Goal: Task Accomplishment & Management: Manage account settings

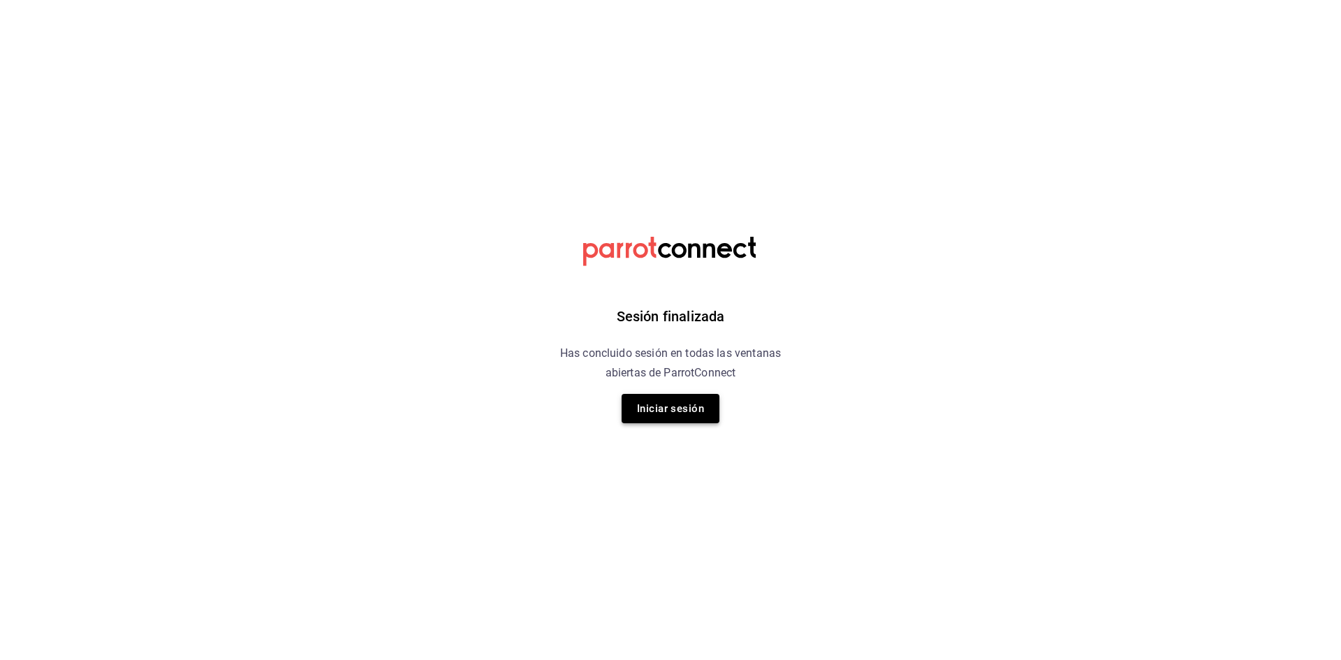
click at [702, 408] on button "Iniciar sesión" at bounding box center [670, 408] width 98 height 29
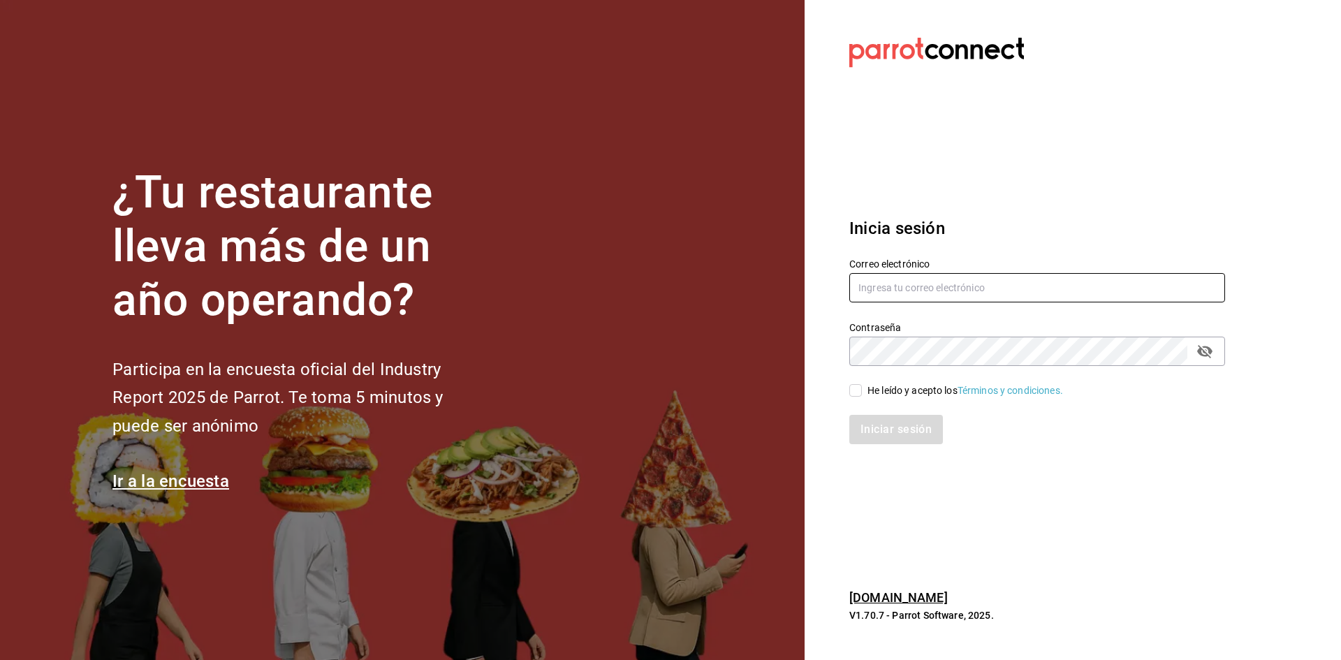
click at [924, 293] on input "text" at bounding box center [1037, 287] width 376 height 29
click at [1094, 284] on input "text" at bounding box center [1037, 287] width 376 height 29
drag, startPoint x: 1094, startPoint y: 284, endPoint x: 971, endPoint y: 277, distance: 122.4
click at [971, 277] on input "text" at bounding box center [1037, 287] width 376 height 29
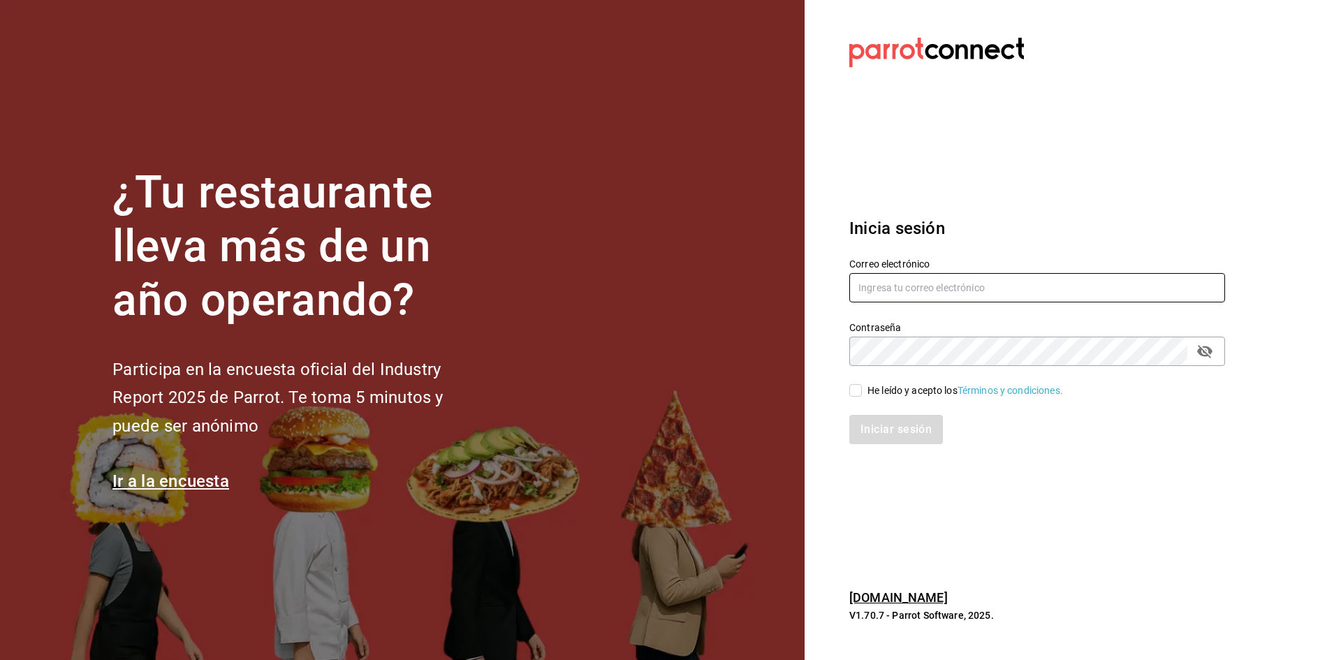
paste input "multiuser@comercializadora.com"
type input "multiuser@comercializadora.com"
click at [853, 387] on input "He leído y acepto los Términos y condiciones." at bounding box center [855, 390] width 13 height 13
checkbox input "true"
click at [855, 416] on button "Iniciar sesión" at bounding box center [896, 429] width 95 height 29
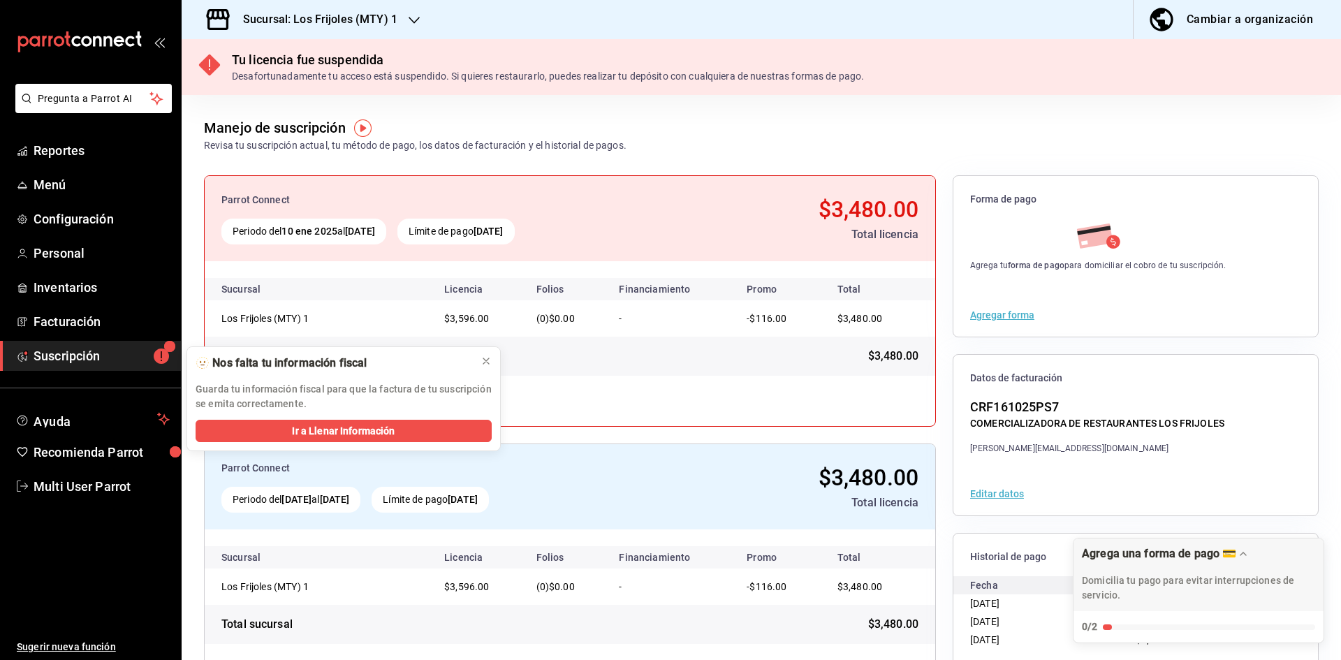
click at [400, 20] on div "Sucursal: Los Frijoles (MTY) 1" at bounding box center [309, 19] width 233 height 39
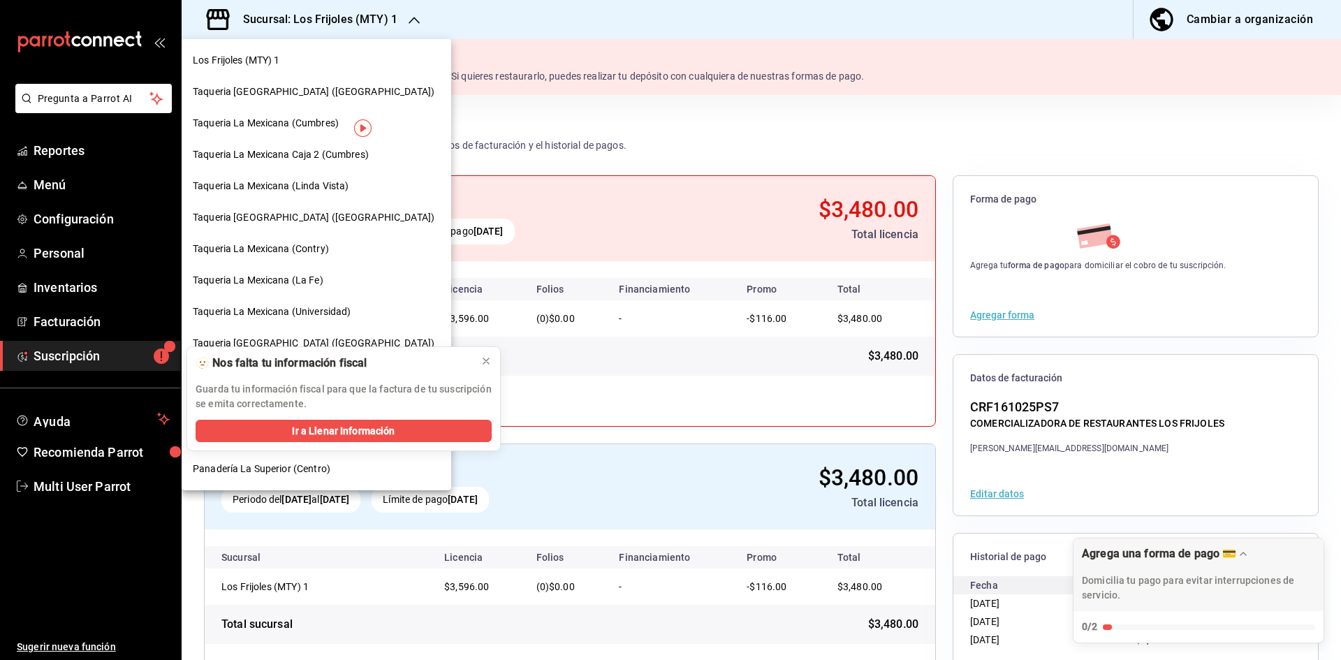
click at [479, 359] on button at bounding box center [486, 361] width 22 height 22
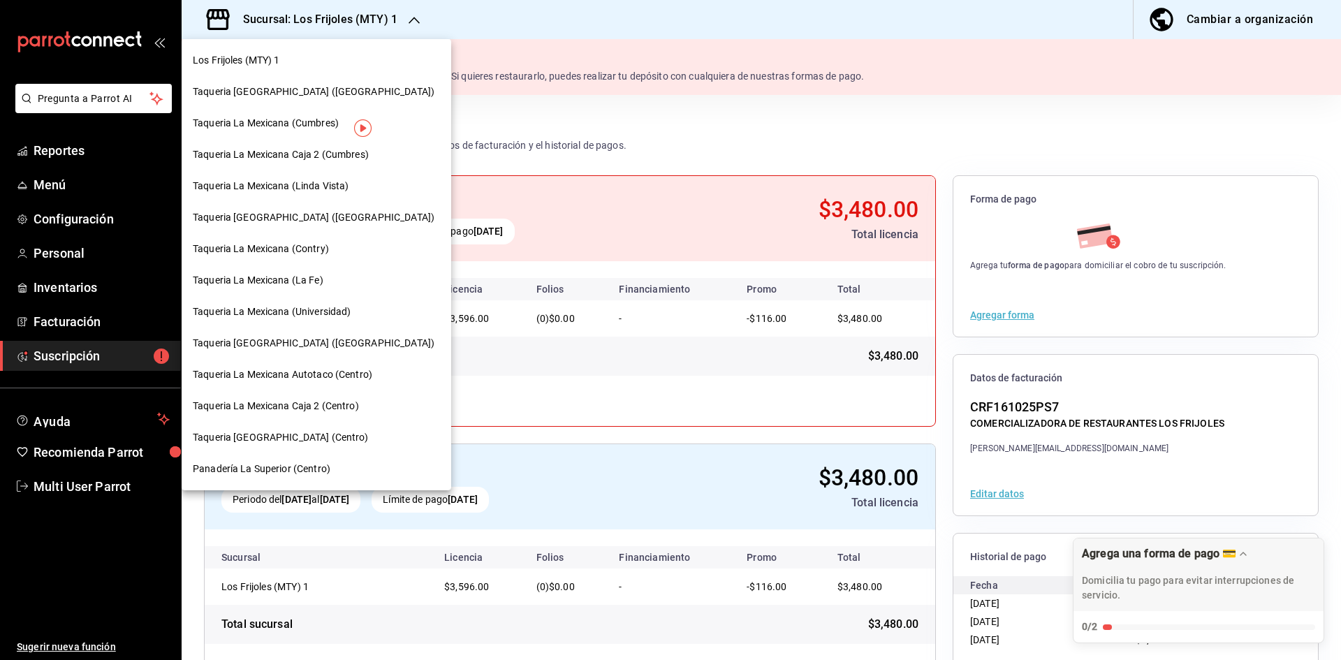
click at [302, 464] on span "Panadería La Superior (Centro)" at bounding box center [262, 469] width 138 height 15
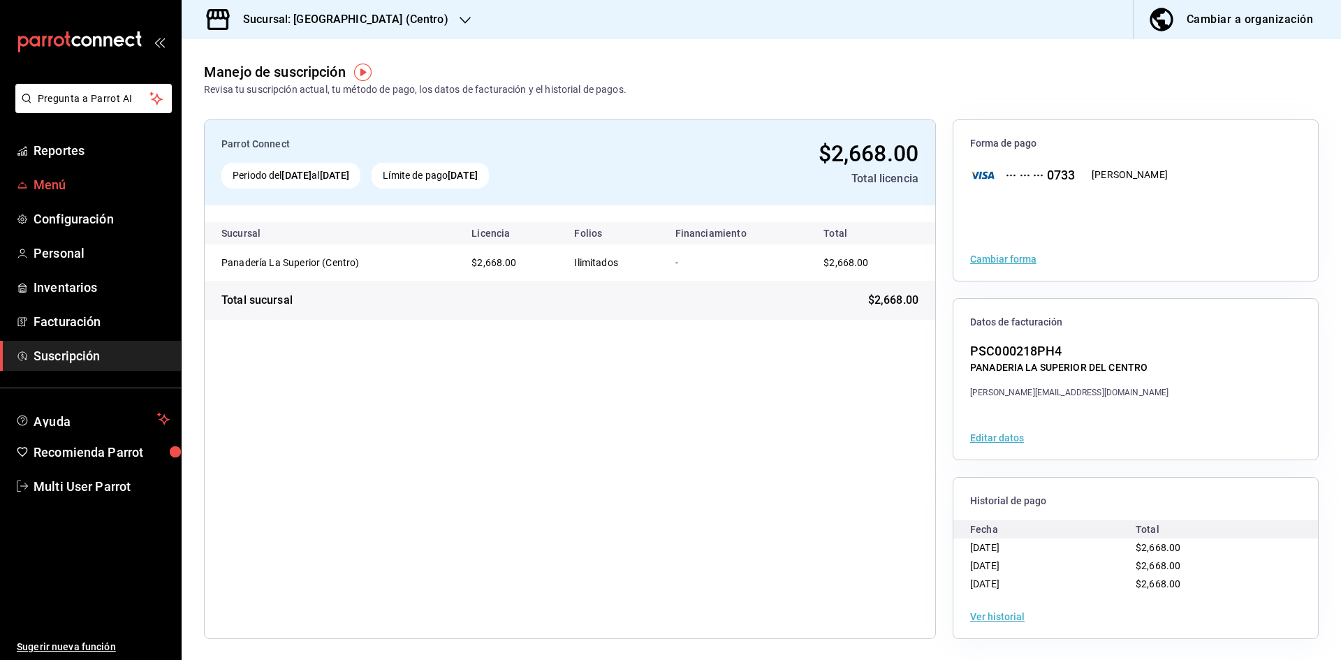
click at [81, 173] on link "Menú" at bounding box center [90, 185] width 181 height 30
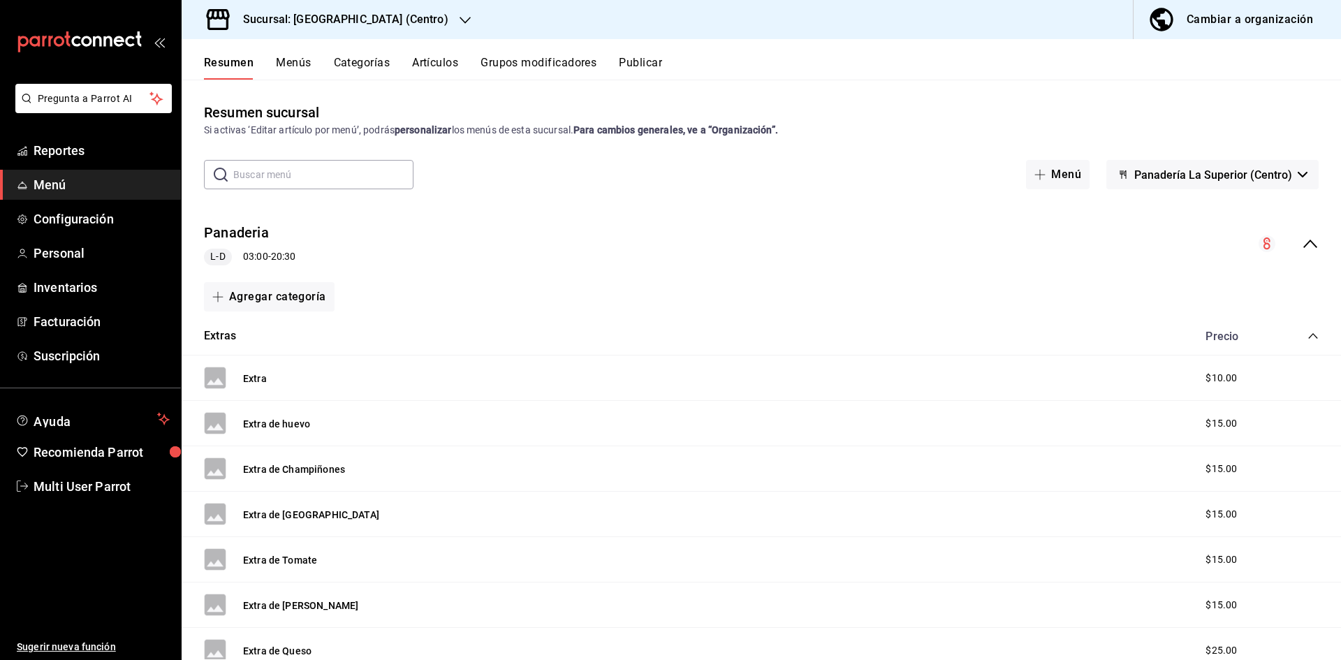
click at [1304, 241] on icon "collapse-menu-row" at bounding box center [1310, 243] width 17 height 17
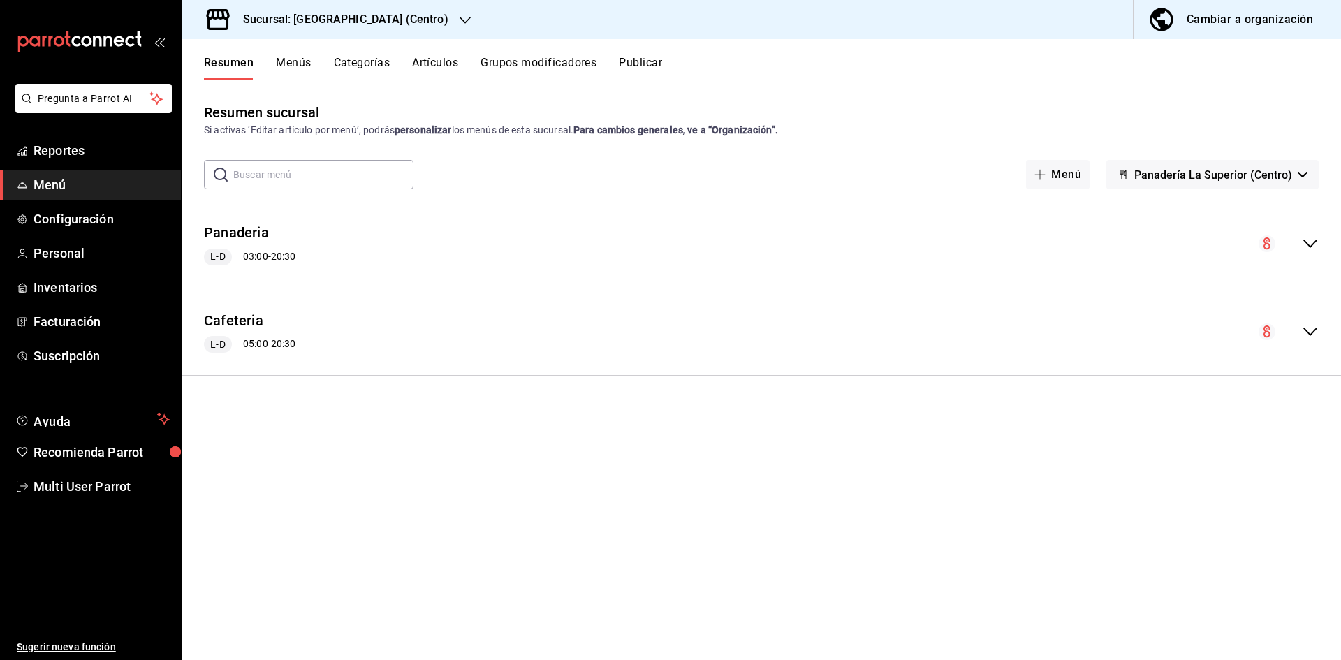
click at [1305, 238] on icon "collapse-menu-row" at bounding box center [1310, 243] width 17 height 17
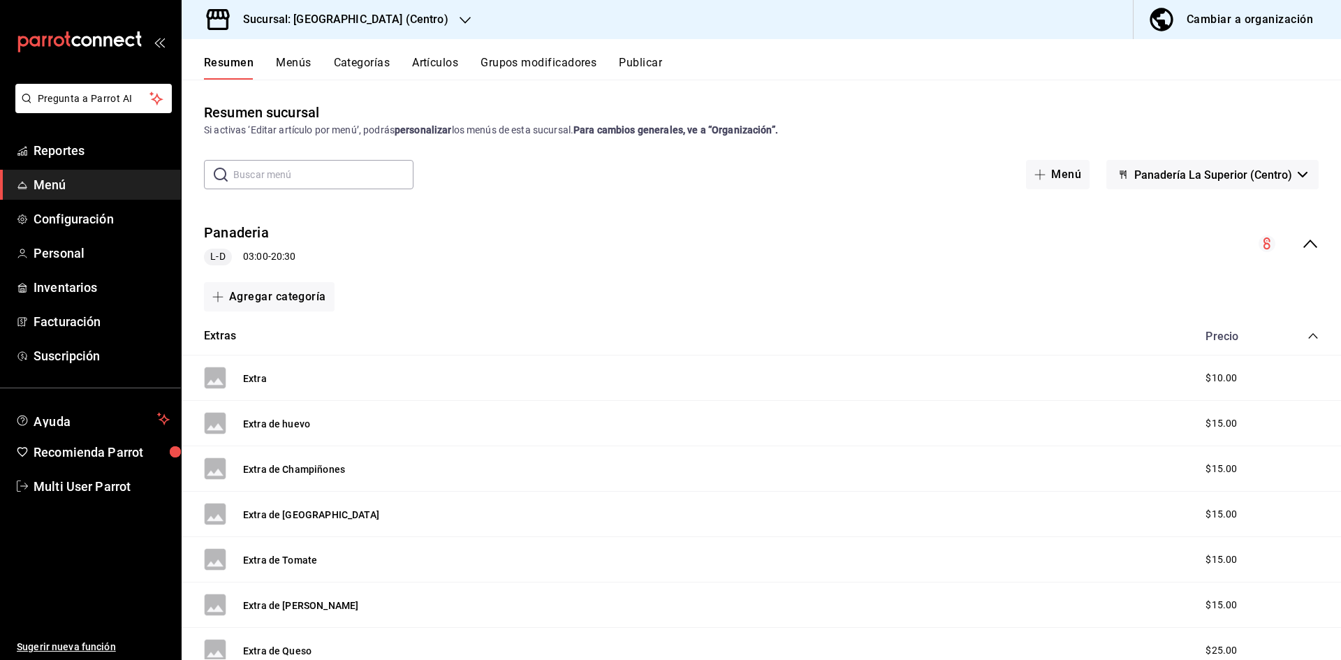
click at [439, 64] on button "Artículos" at bounding box center [435, 68] width 46 height 24
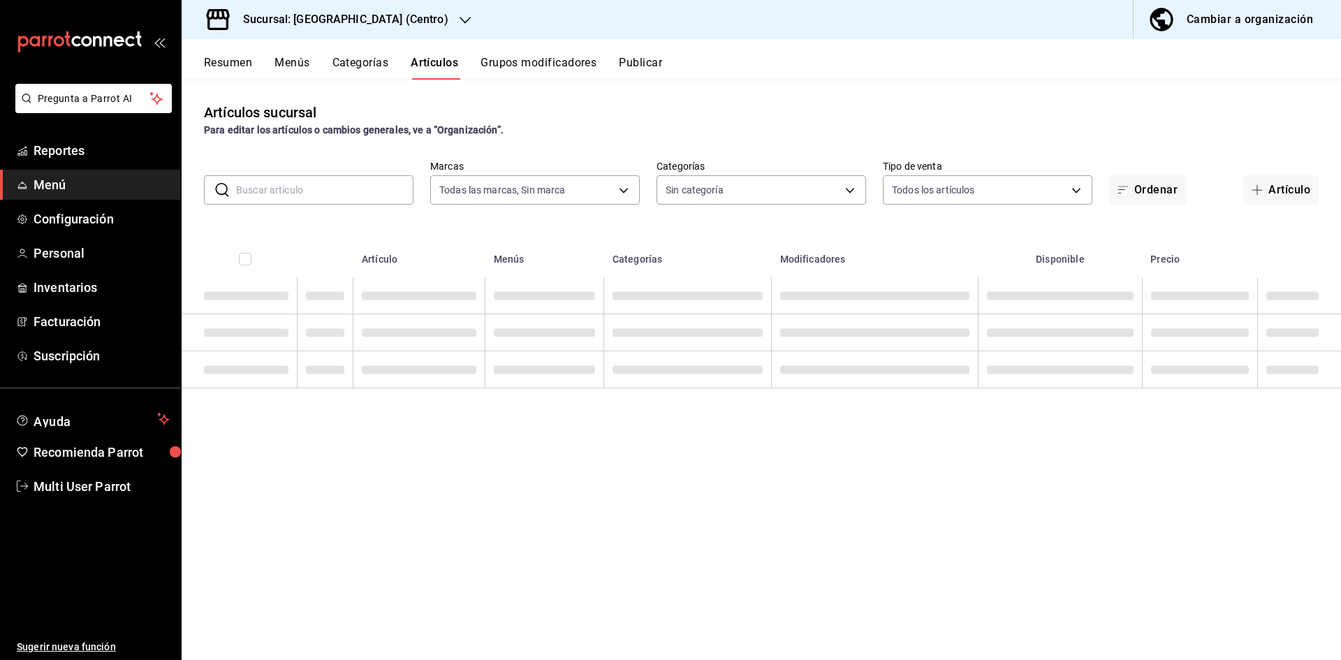
type input "26b6acd8-9ba2-494d-9fd7-db134c124b78"
type input "51d486f4-21f1-4105-845d-ecd70ce35de3,b37f866b-9a4a-4c2a-a1fe-a3c4beb9d3dc,0de1b…"
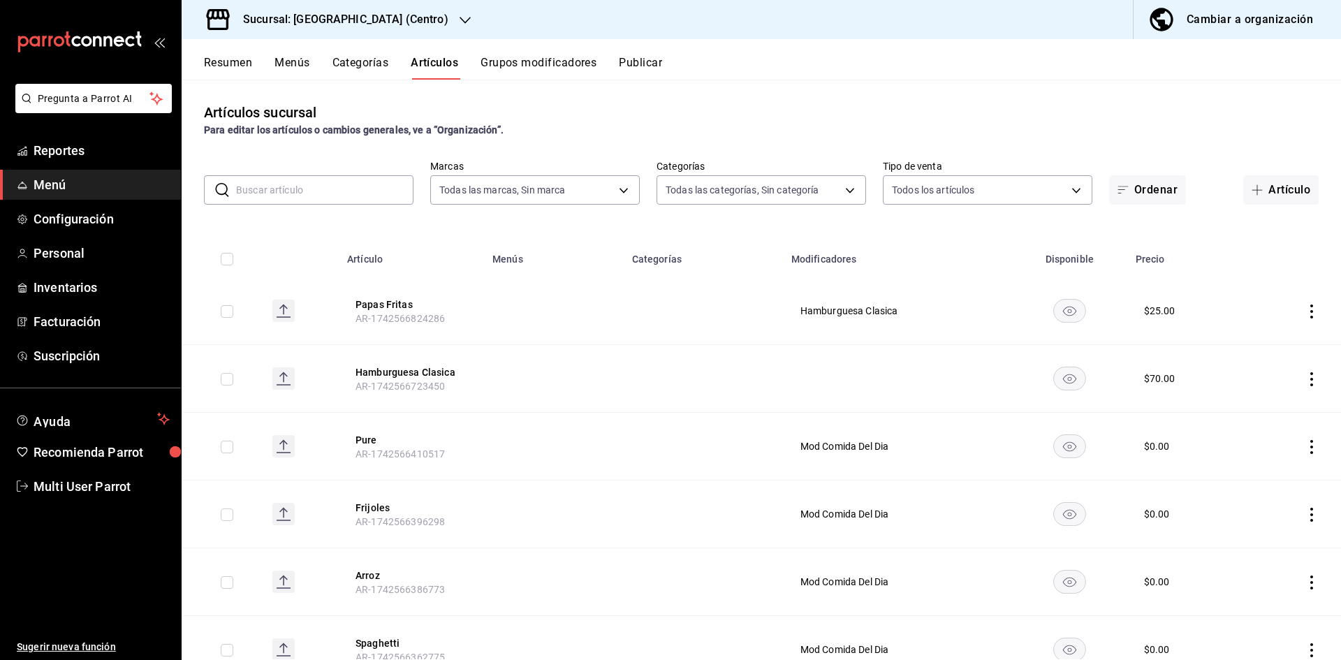
click at [237, 57] on button "Resumen" at bounding box center [228, 68] width 48 height 24
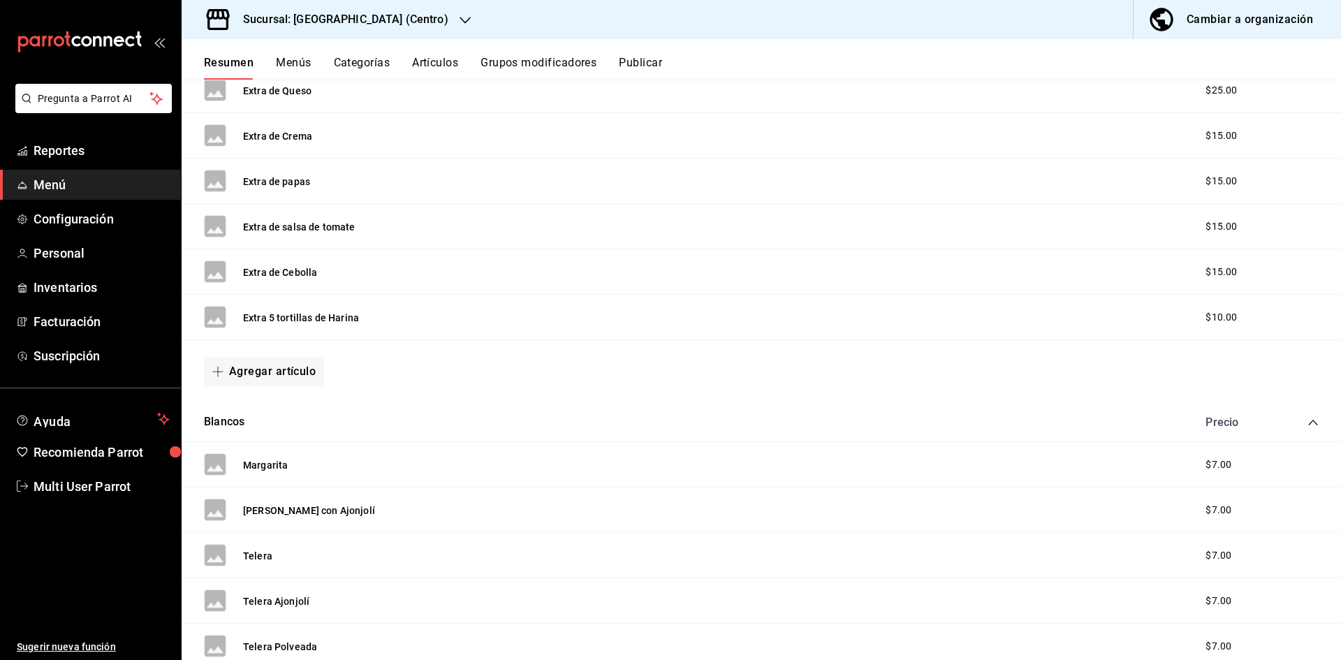
scroll to position [559, 0]
click at [1307, 426] on icon "collapse-category-row" at bounding box center [1312, 423] width 11 height 11
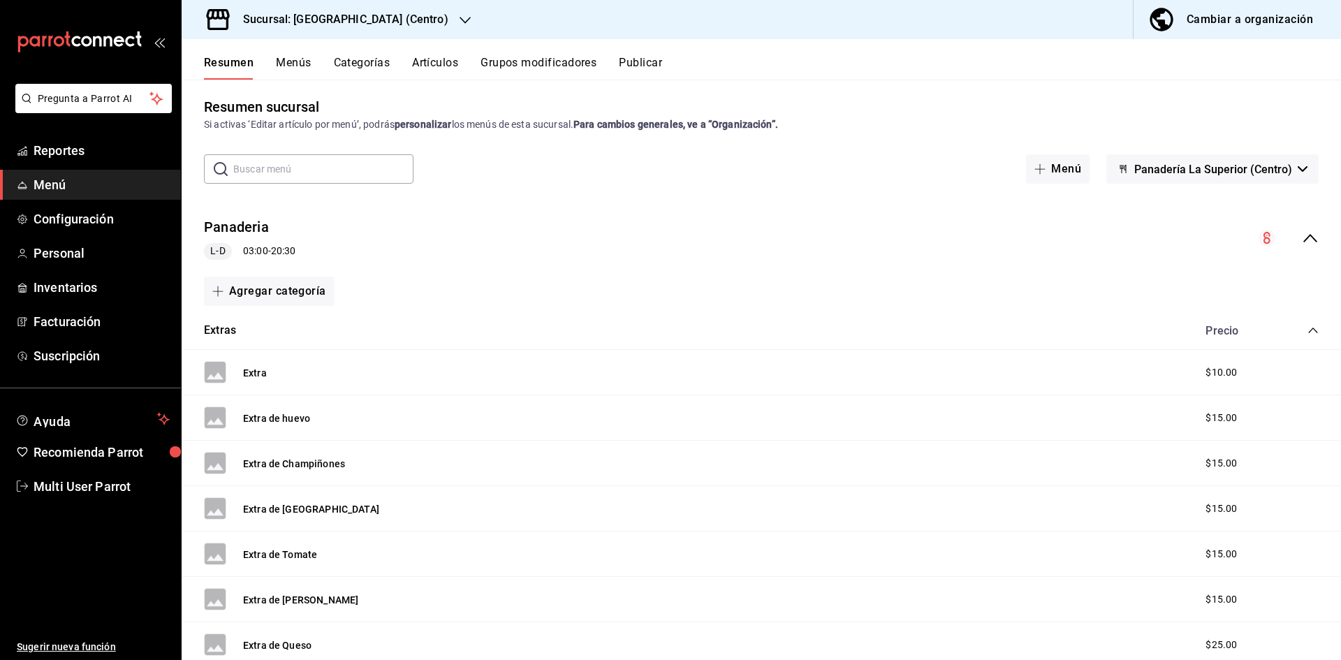
scroll to position [0, 0]
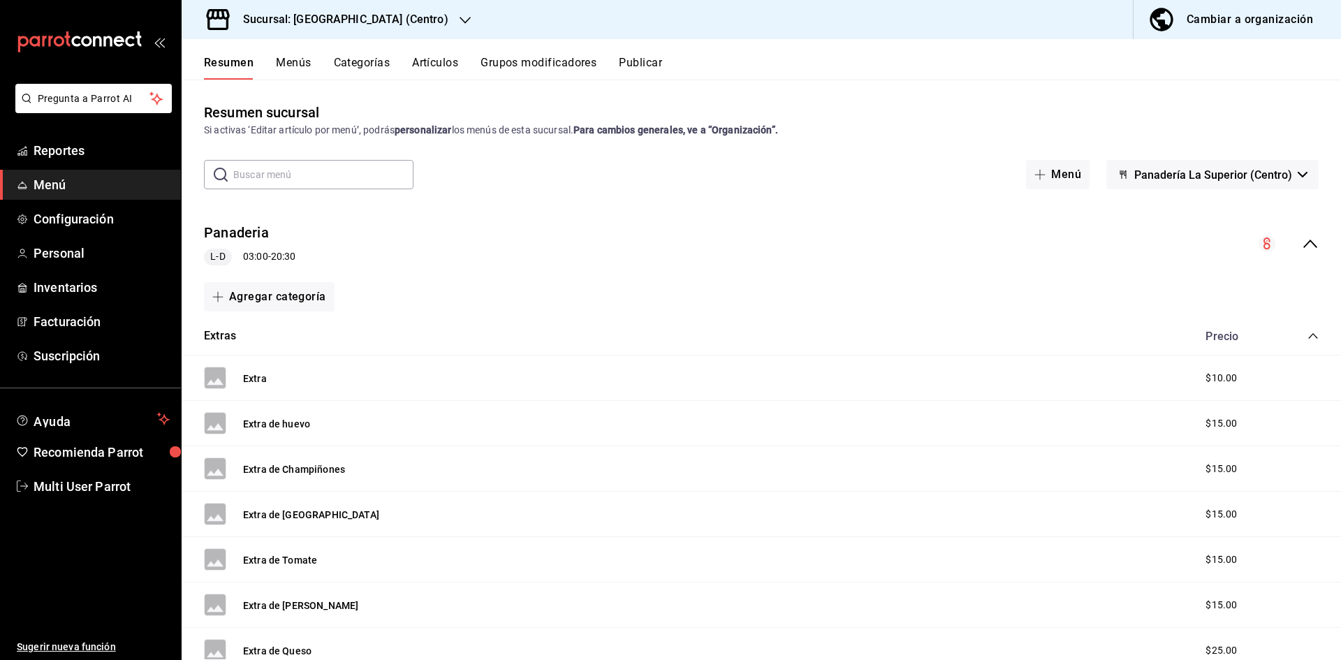
click at [1308, 337] on icon "collapse-category-row" at bounding box center [1312, 336] width 9 height 6
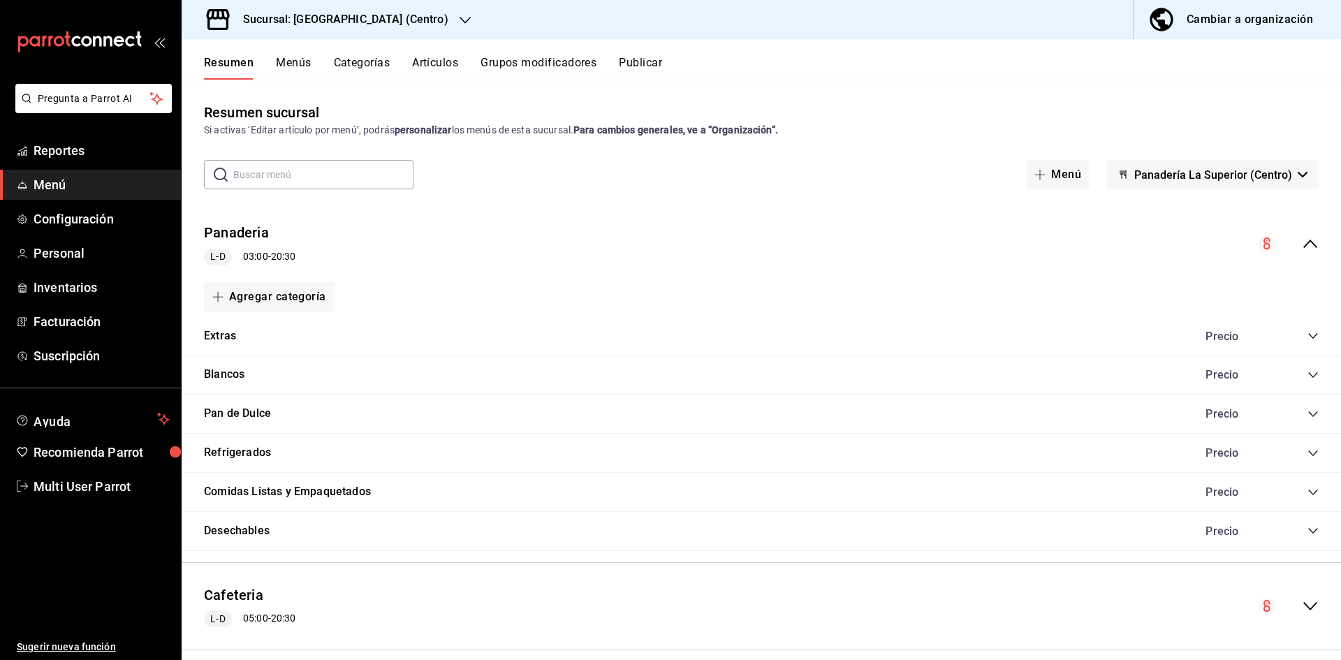
click at [1308, 414] on icon "collapse-category-row" at bounding box center [1312, 414] width 9 height 6
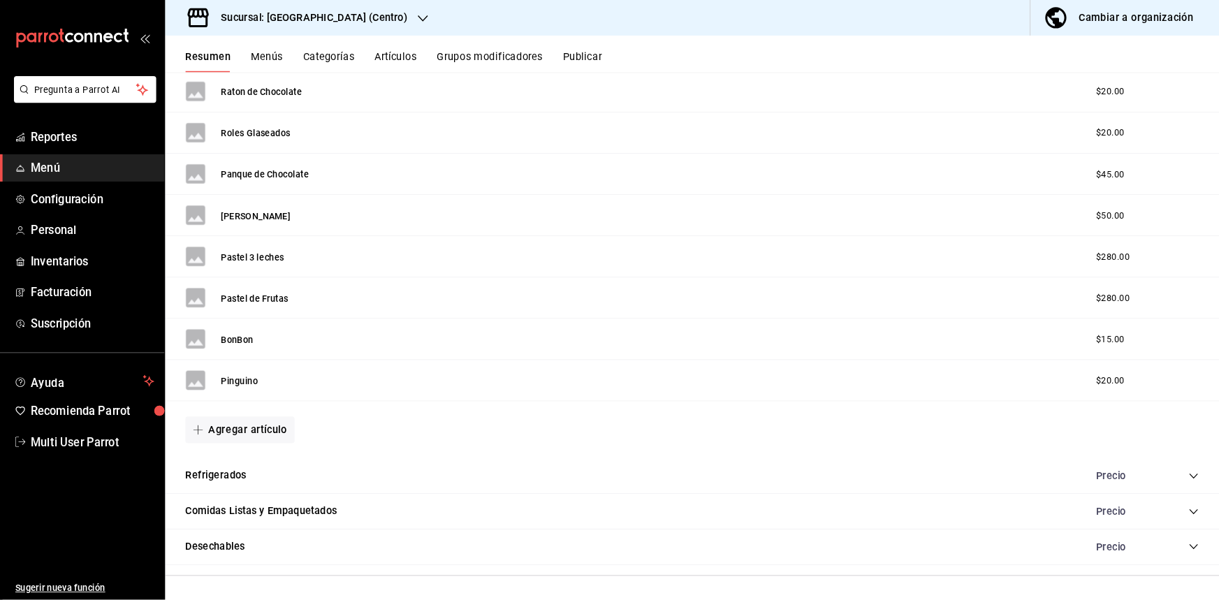
scroll to position [2351, 0]
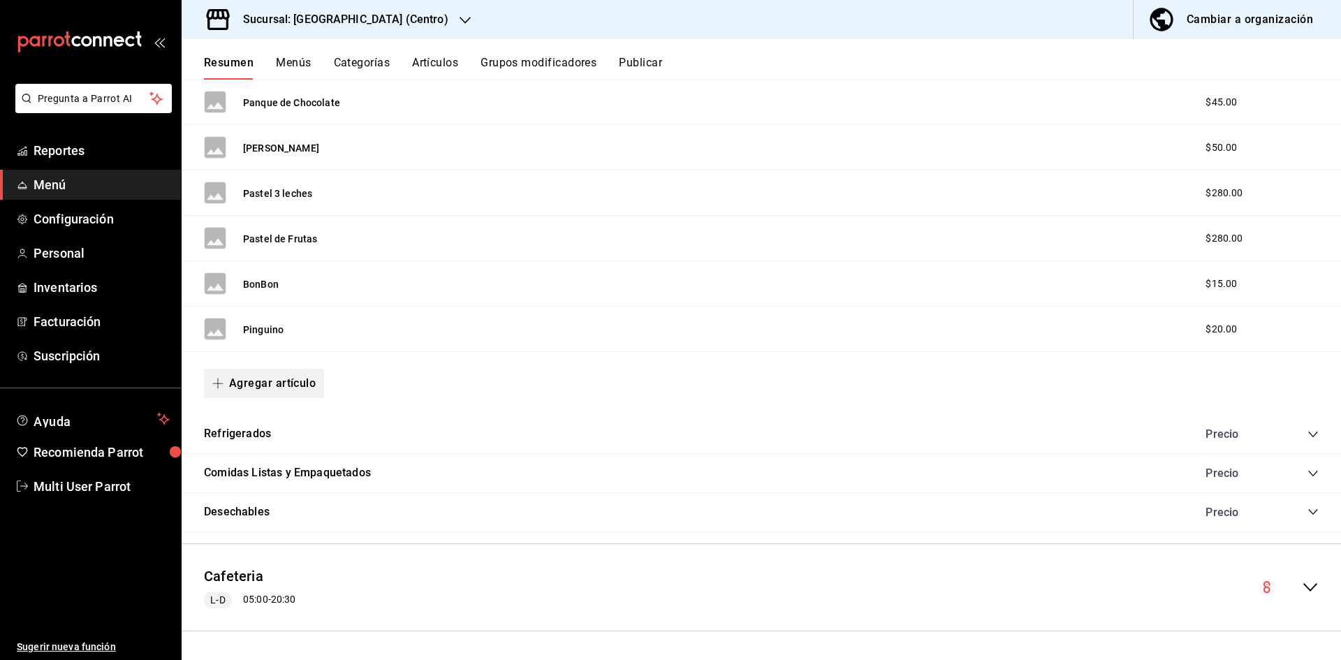
click at [251, 376] on button "Agregar artículo" at bounding box center [264, 383] width 120 height 29
click at [254, 456] on li "Artículo nuevo" at bounding box center [259, 455] width 110 height 34
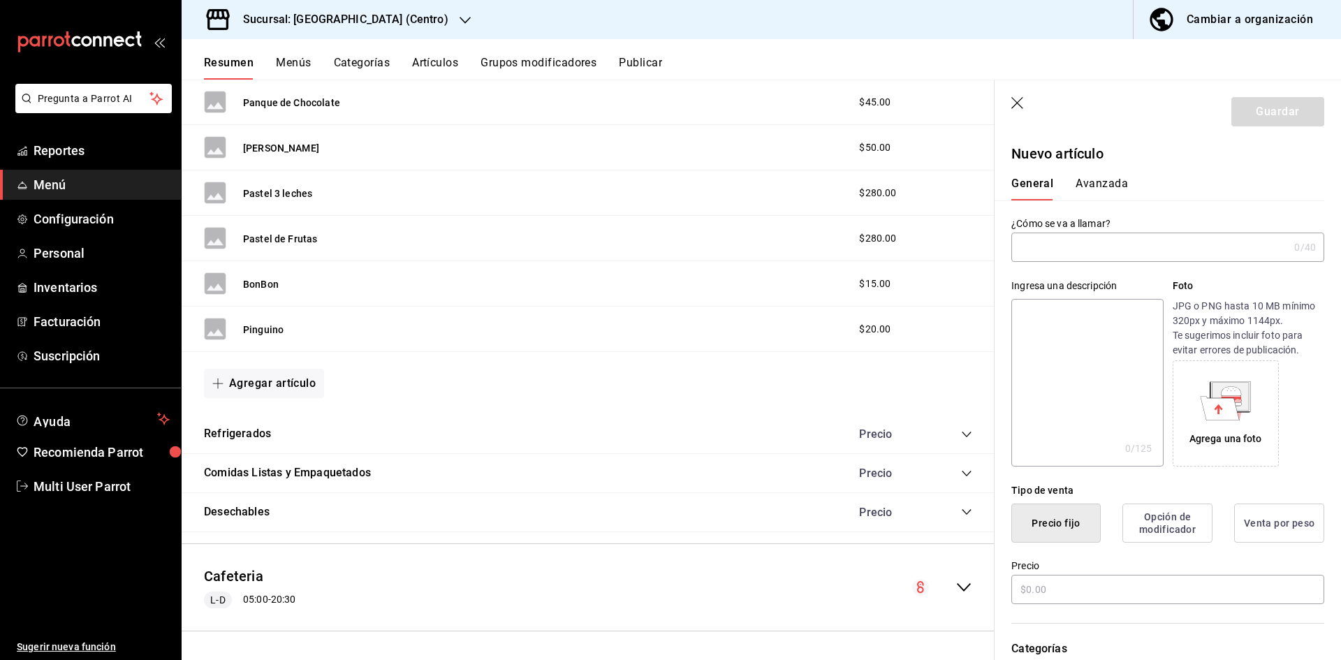
click at [1077, 240] on input "text" at bounding box center [1149, 247] width 277 height 28
click at [1135, 249] on input "Pan de muerto c" at bounding box center [1147, 247] width 272 height 28
click at [1130, 250] on input "Pan de muerto c" at bounding box center [1147, 247] width 272 height 28
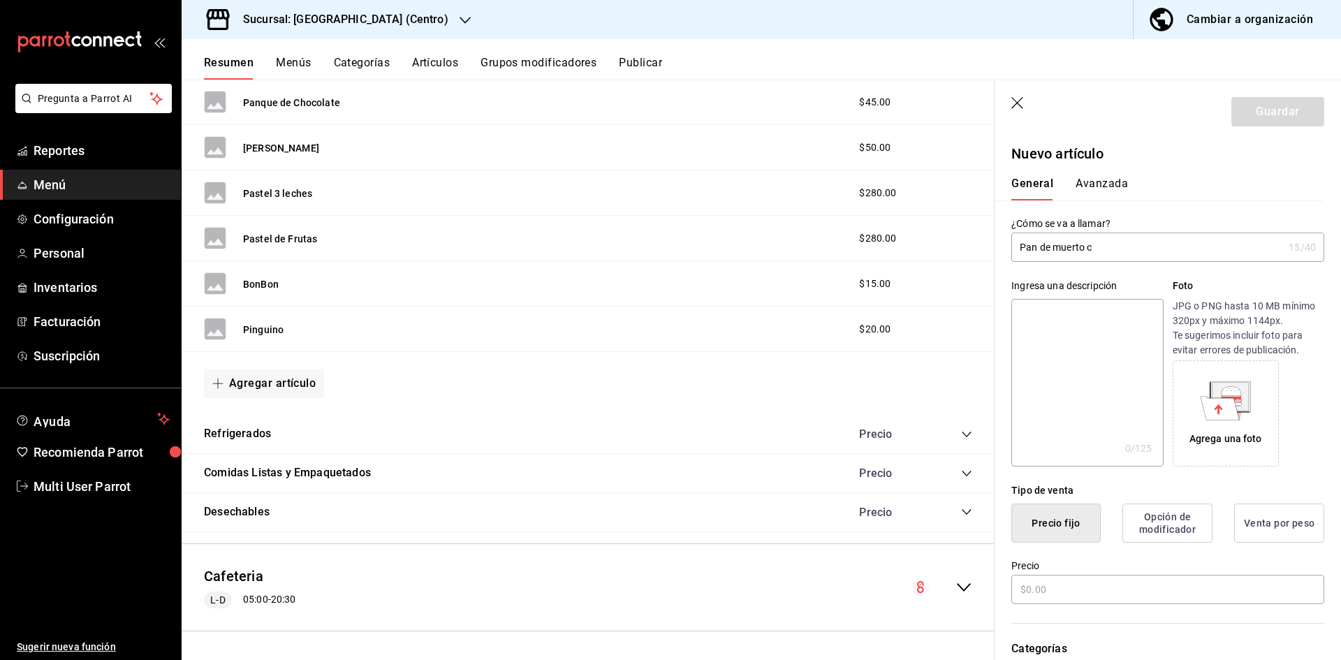
click at [1096, 244] on input "Pan de muerto c" at bounding box center [1147, 247] width 272 height 28
type input "Pan de muerto c"
type button "1"
type button "0"
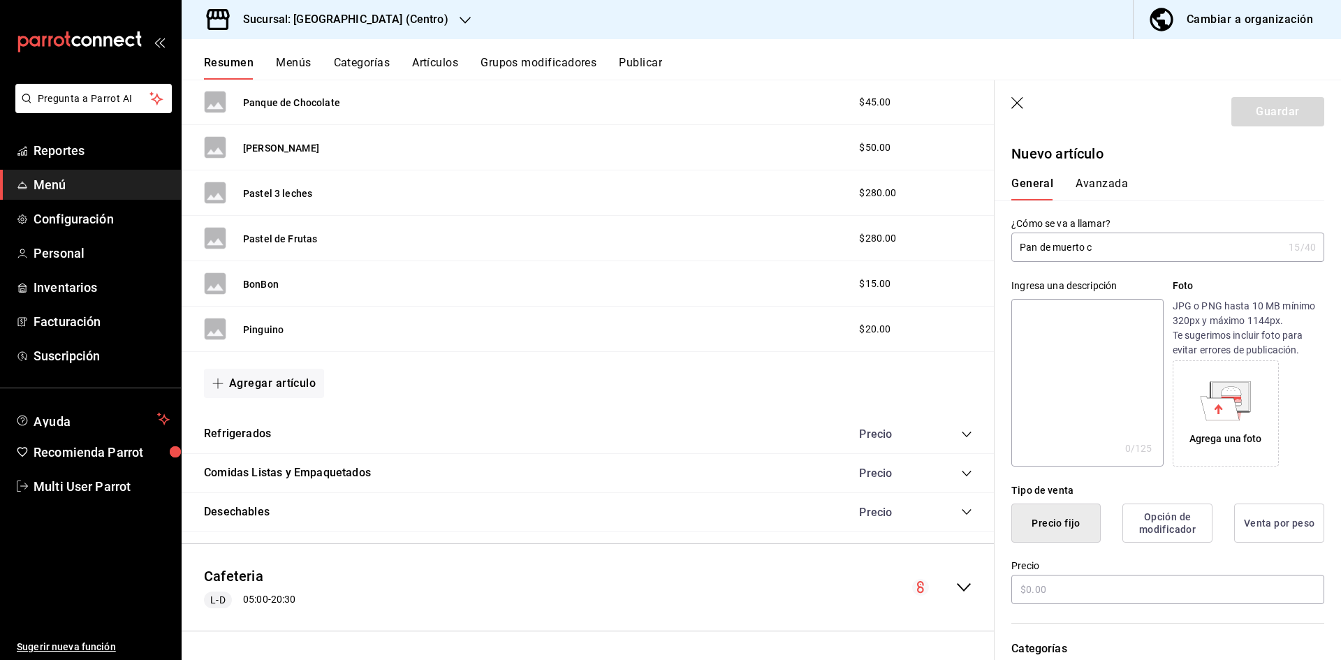
type button "2"
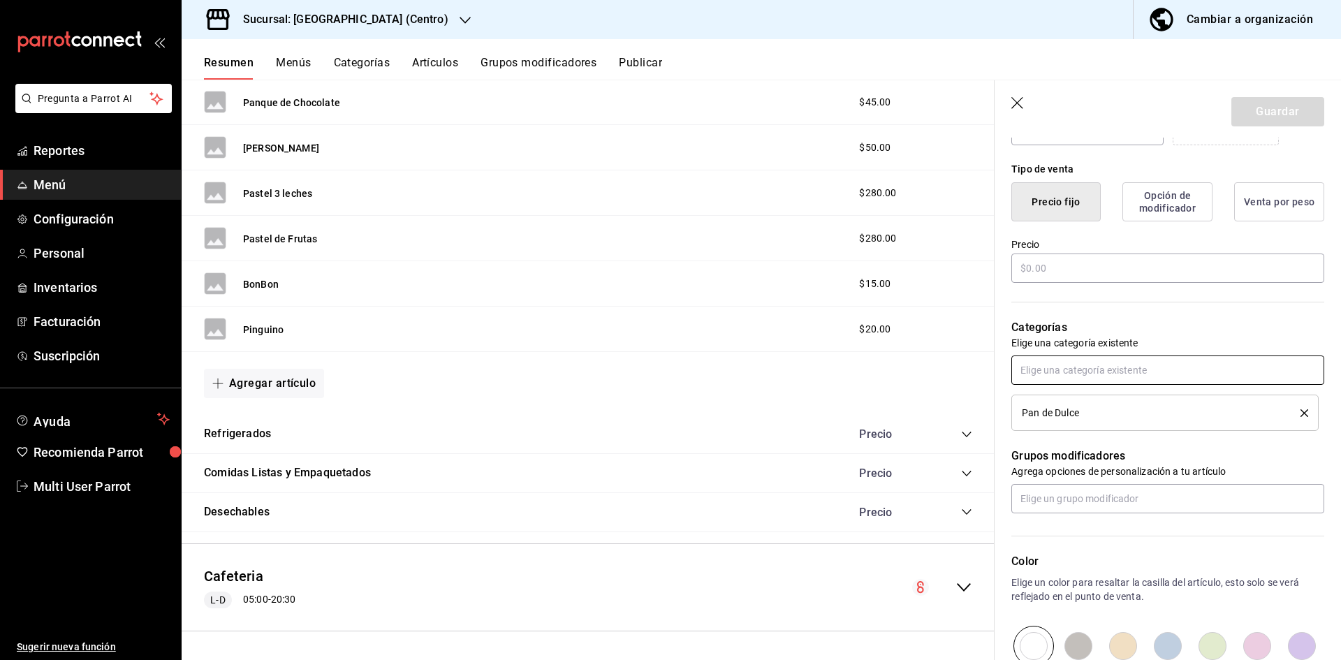
scroll to position [0, 0]
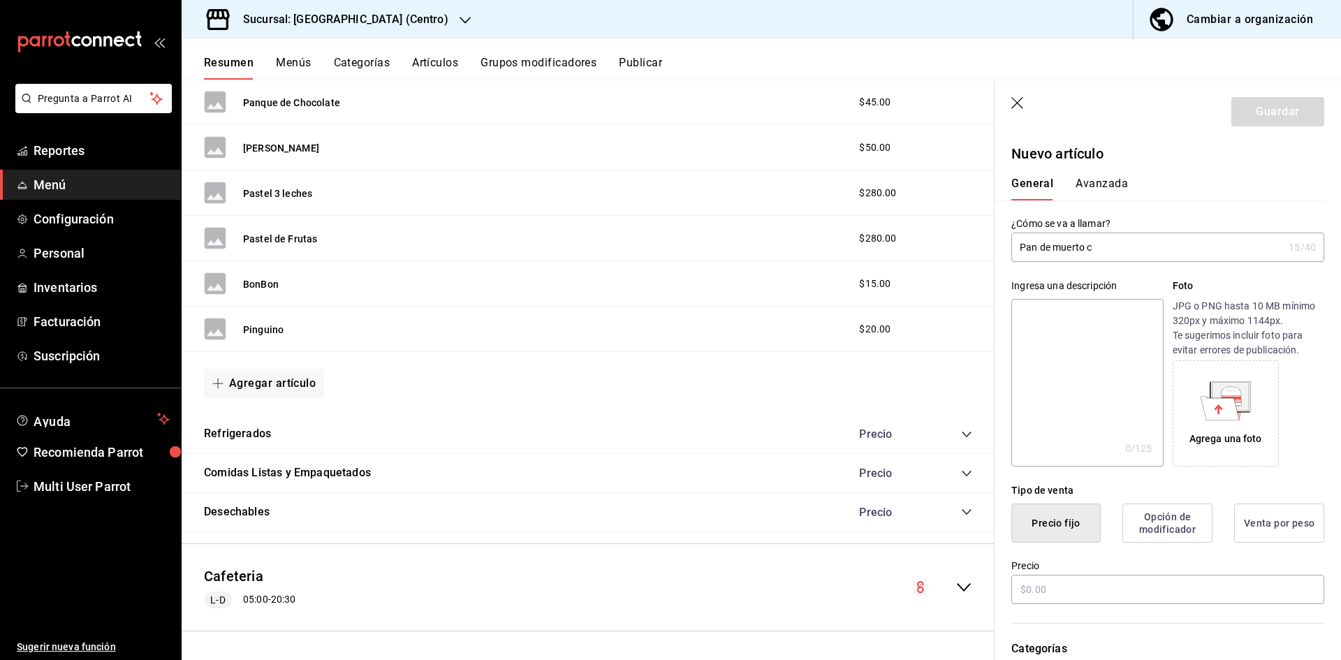
click at [1112, 246] on input "Pan de muerto c" at bounding box center [1147, 247] width 272 height 28
click at [1119, 241] on input "Pan de muerto c" at bounding box center [1147, 247] width 272 height 28
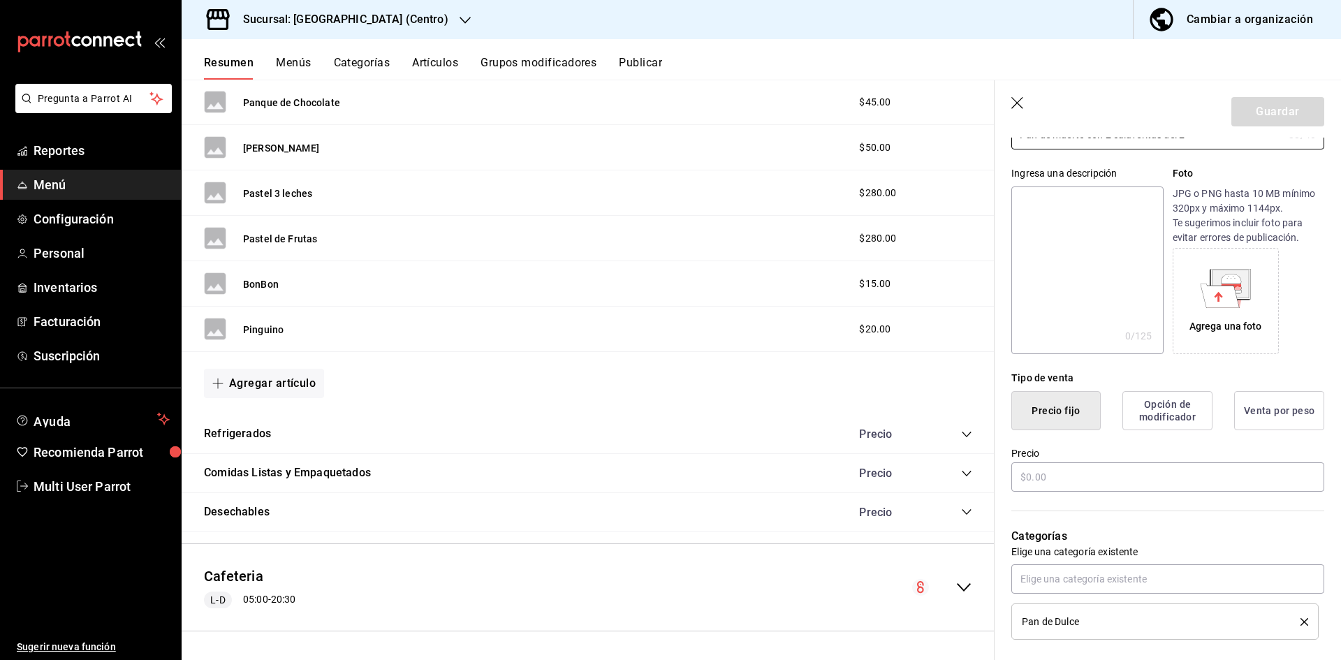
scroll to position [140, 0]
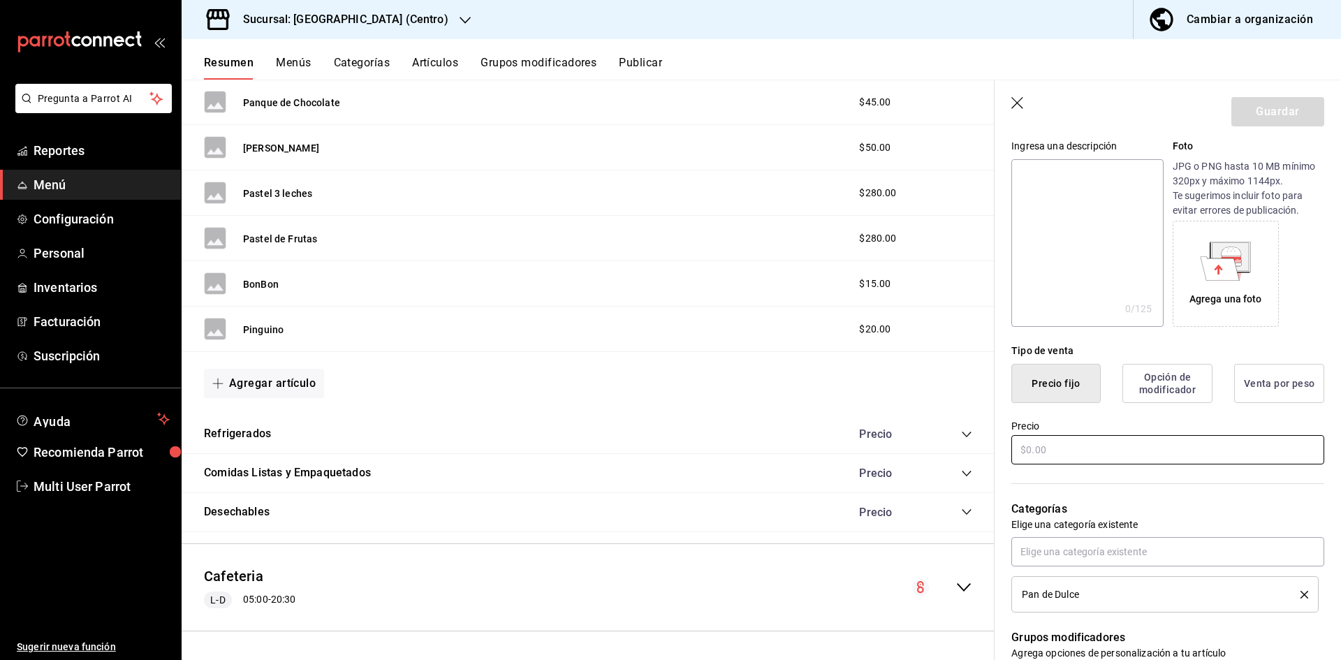
type input "Pan de muerto con 2 calaveritas del 2"
click at [1083, 443] on input "text" at bounding box center [1167, 449] width 313 height 29
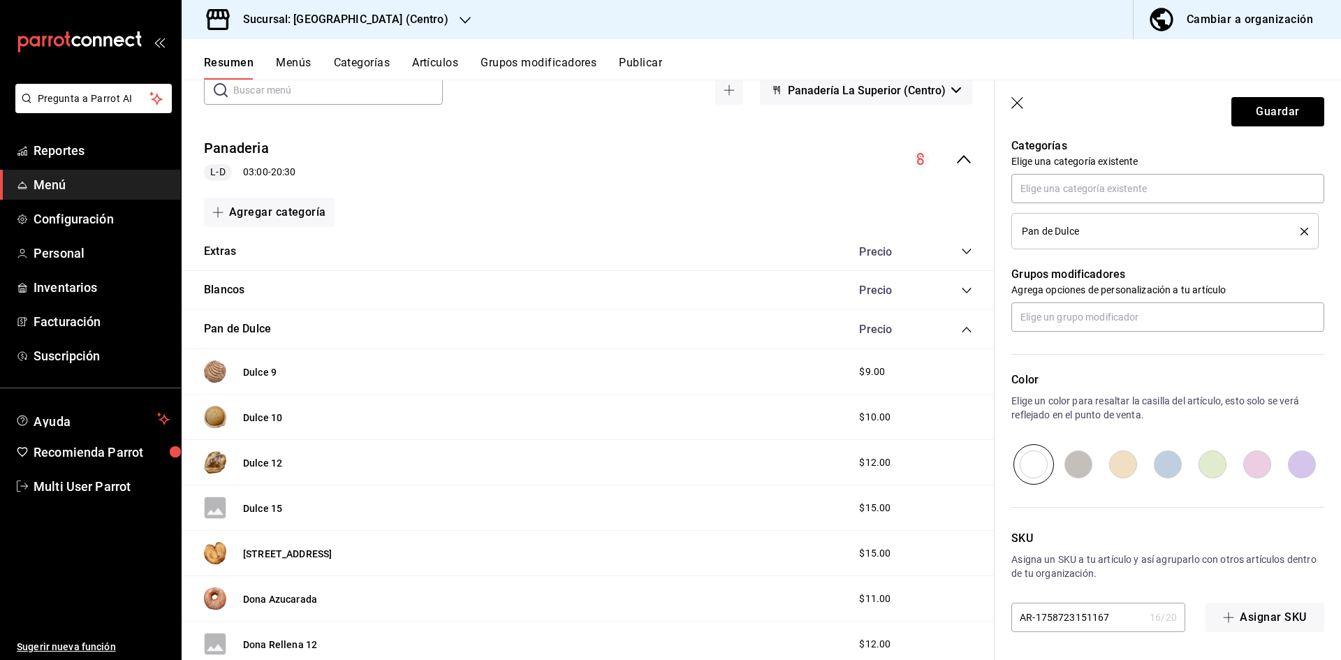
scroll to position [0, 0]
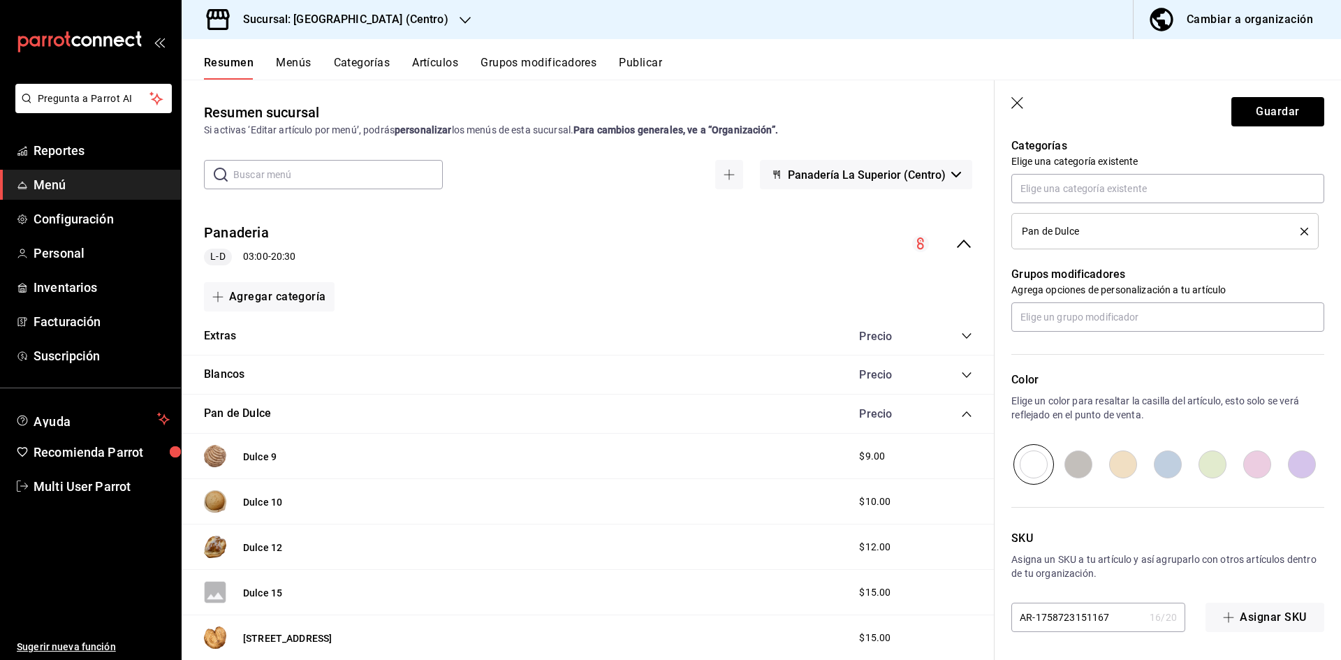
type input "$75.00"
drag, startPoint x: 1043, startPoint y: 464, endPoint x: 1045, endPoint y: 444, distance: 19.7
click at [1044, 462] on input "radio" at bounding box center [1033, 464] width 45 height 41
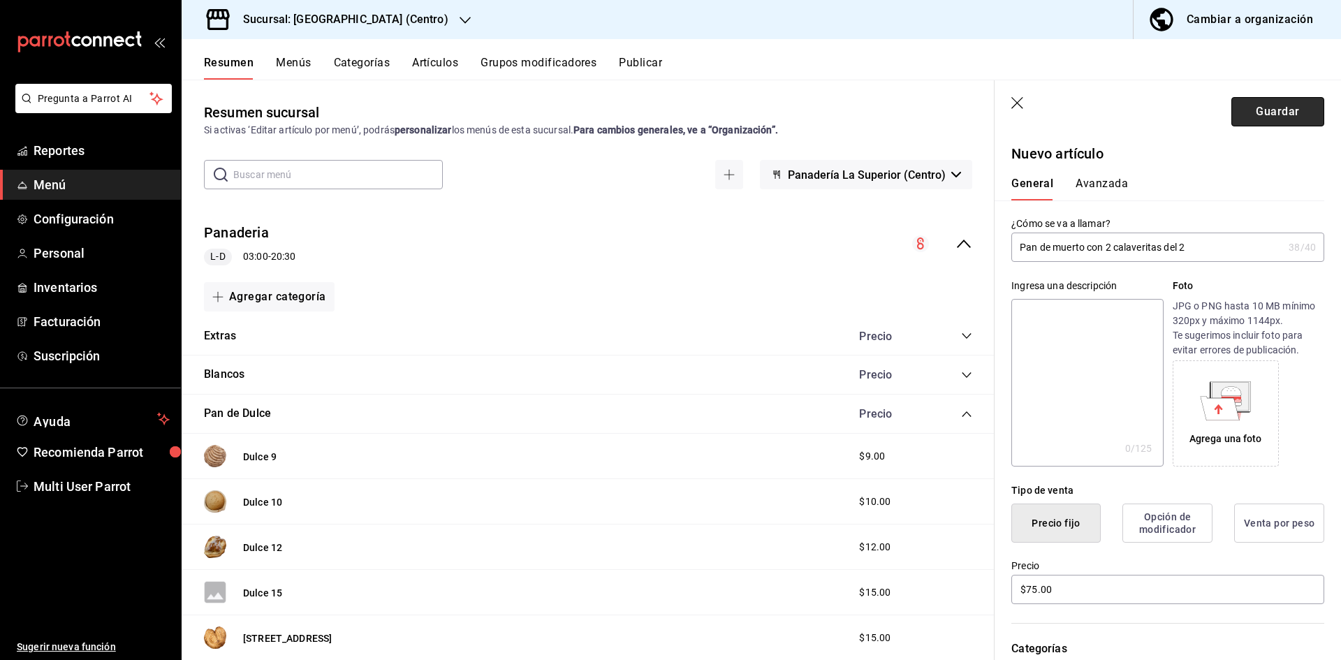
click at [1267, 117] on button "Guardar" at bounding box center [1277, 111] width 93 height 29
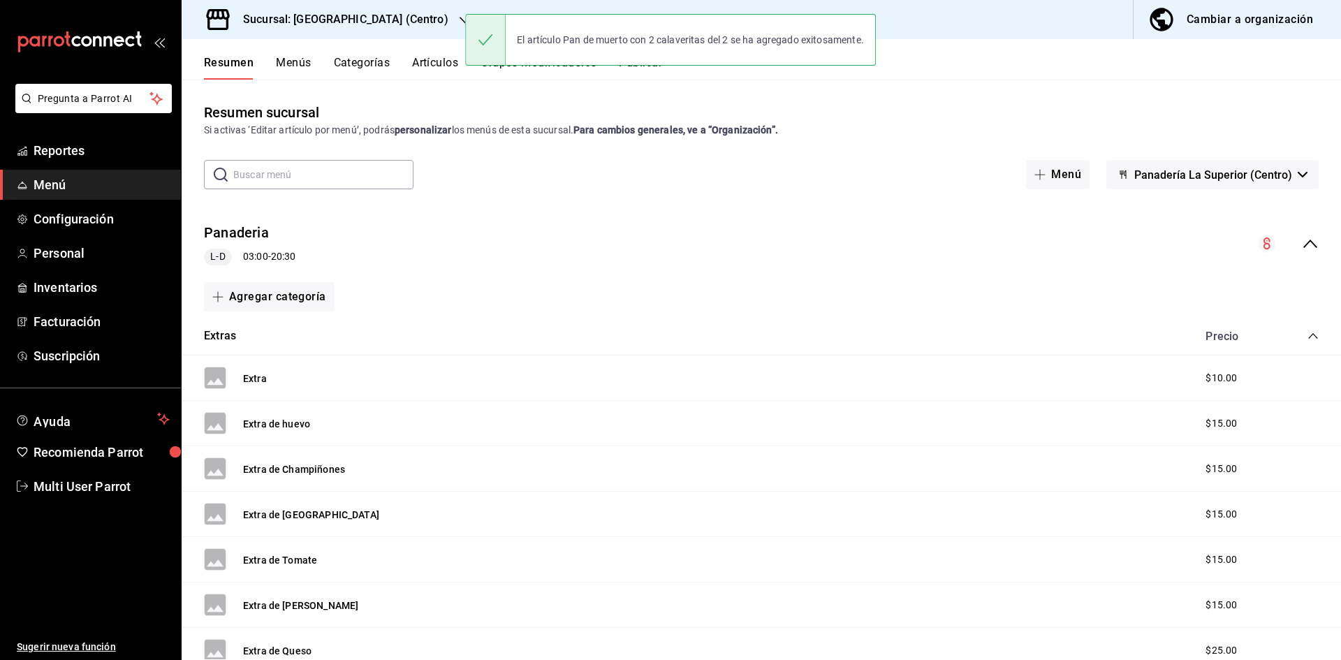
click at [1307, 340] on icon "collapse-category-row" at bounding box center [1312, 335] width 11 height 11
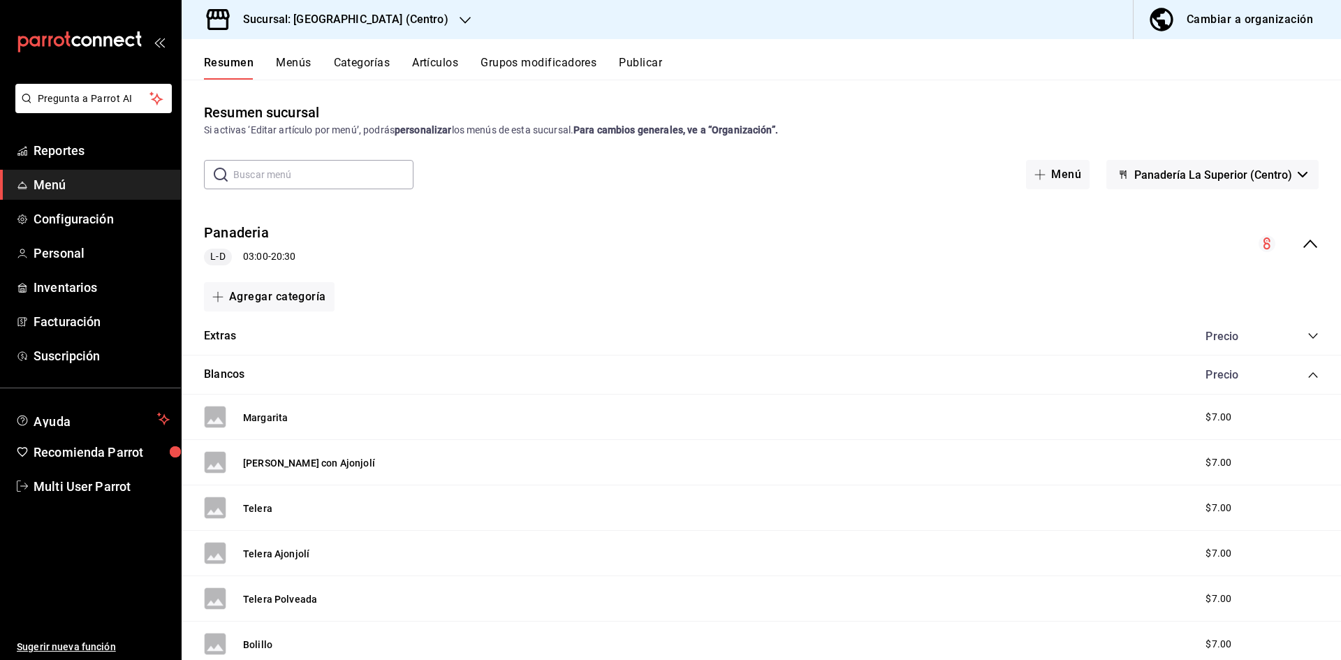
click at [1308, 374] on icon "collapse-category-row" at bounding box center [1312, 375] width 9 height 6
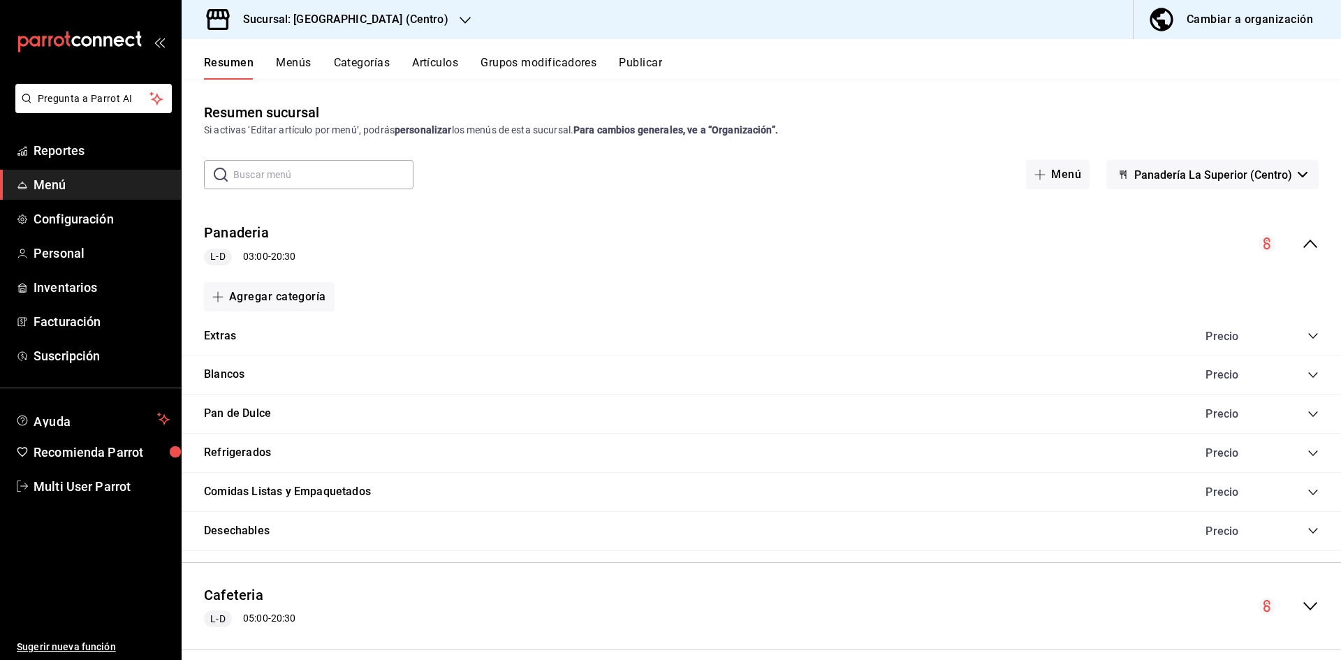
click at [1307, 410] on icon "collapse-category-row" at bounding box center [1312, 413] width 11 height 11
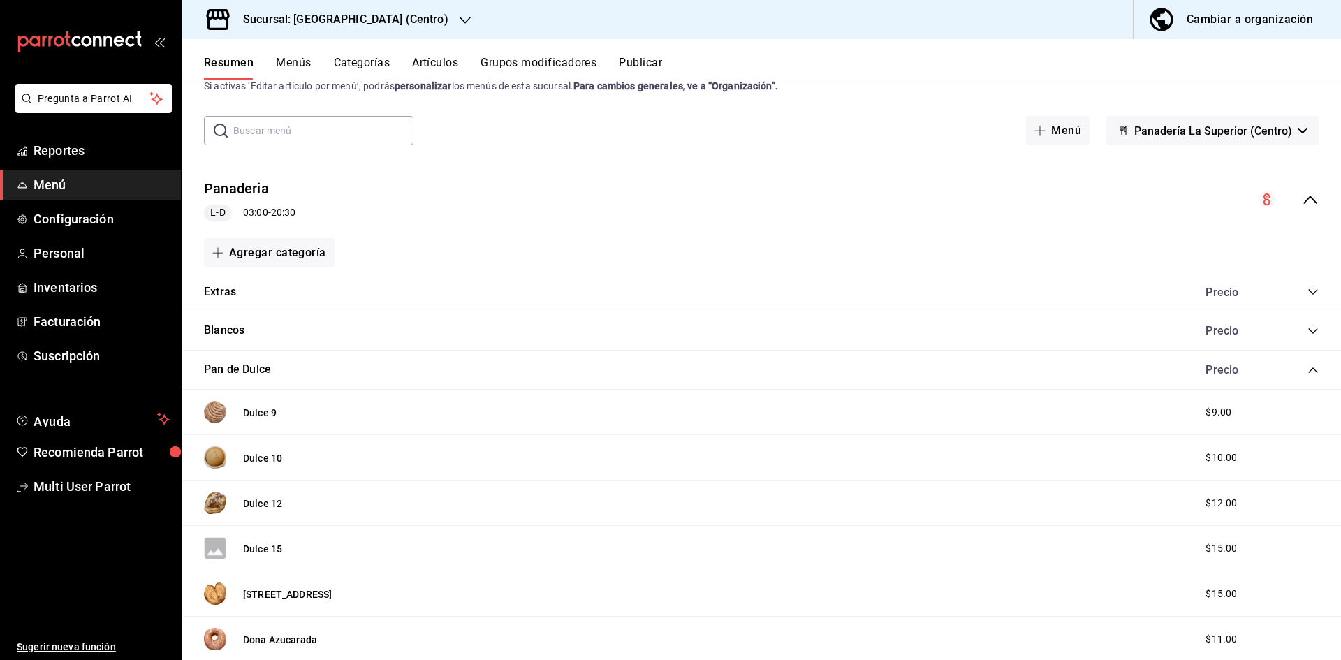
scroll to position [1176, 0]
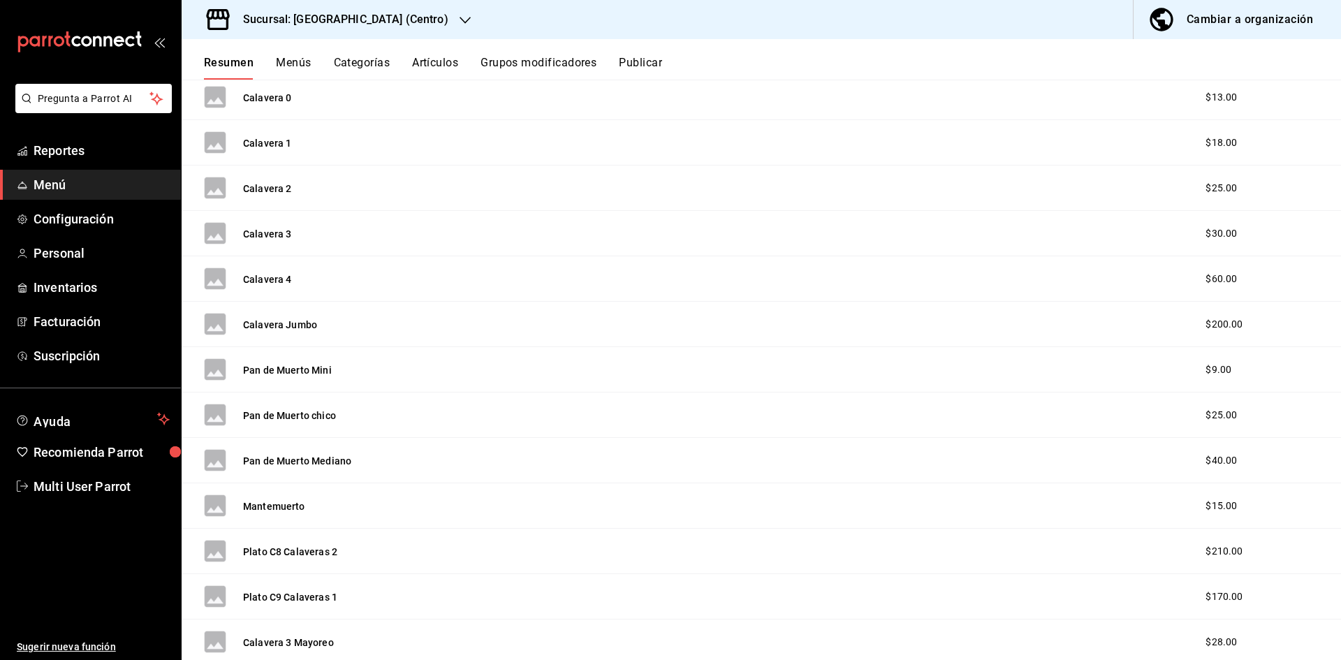
click at [455, 71] on button "Artículos" at bounding box center [435, 68] width 46 height 24
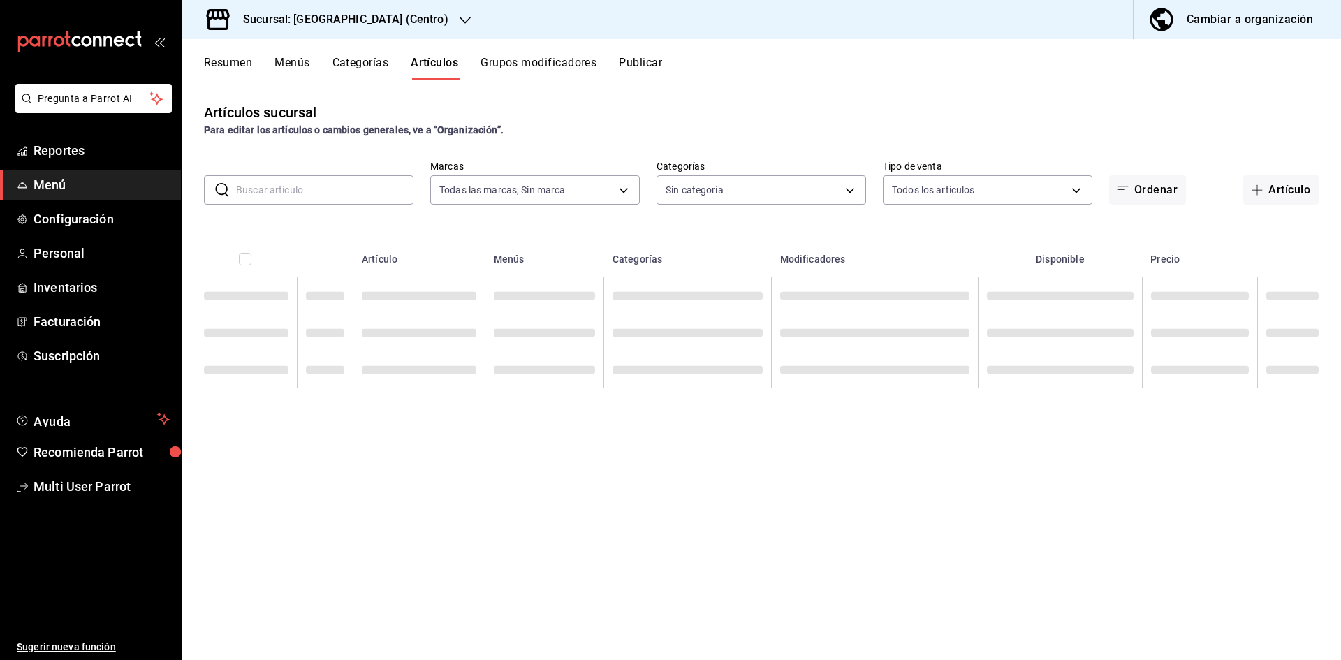
type input "26b6acd8-9ba2-494d-9fd7-db134c124b78"
type input "51d486f4-21f1-4105-845d-ecd70ce35de3,b37f866b-9a4a-4c2a-a1fe-a3c4beb9d3dc,0de1b…"
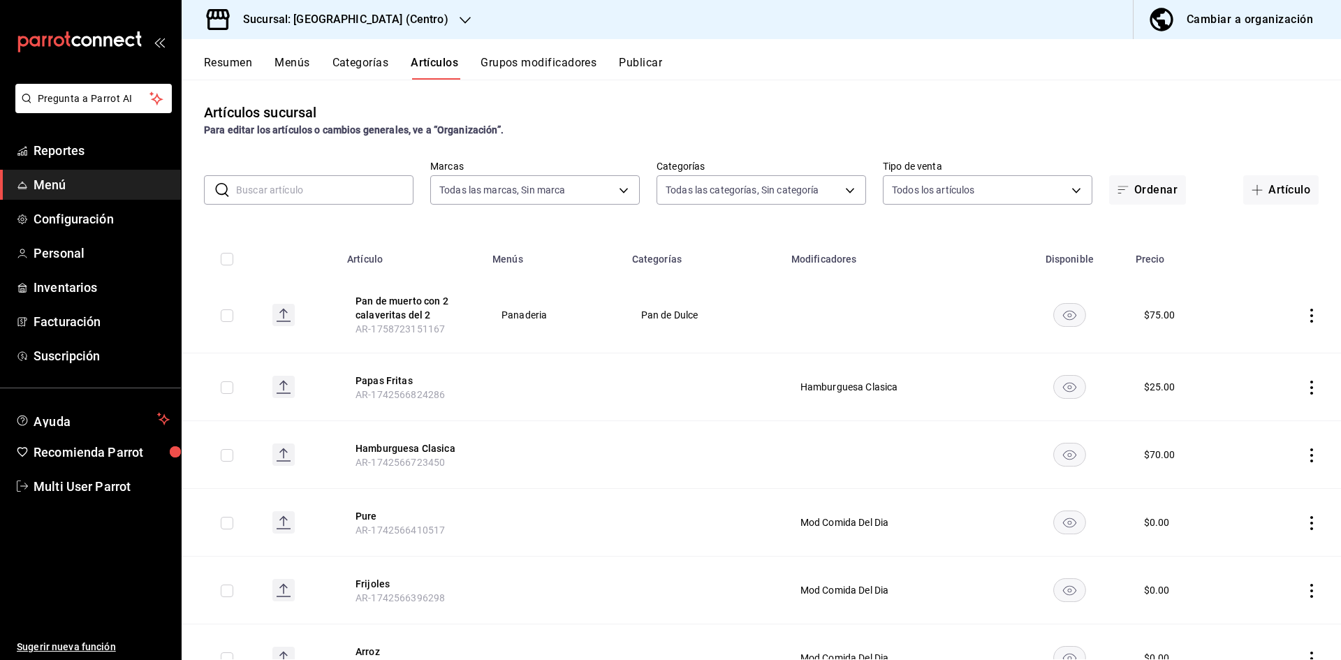
click at [383, 187] on input "text" at bounding box center [324, 190] width 177 height 28
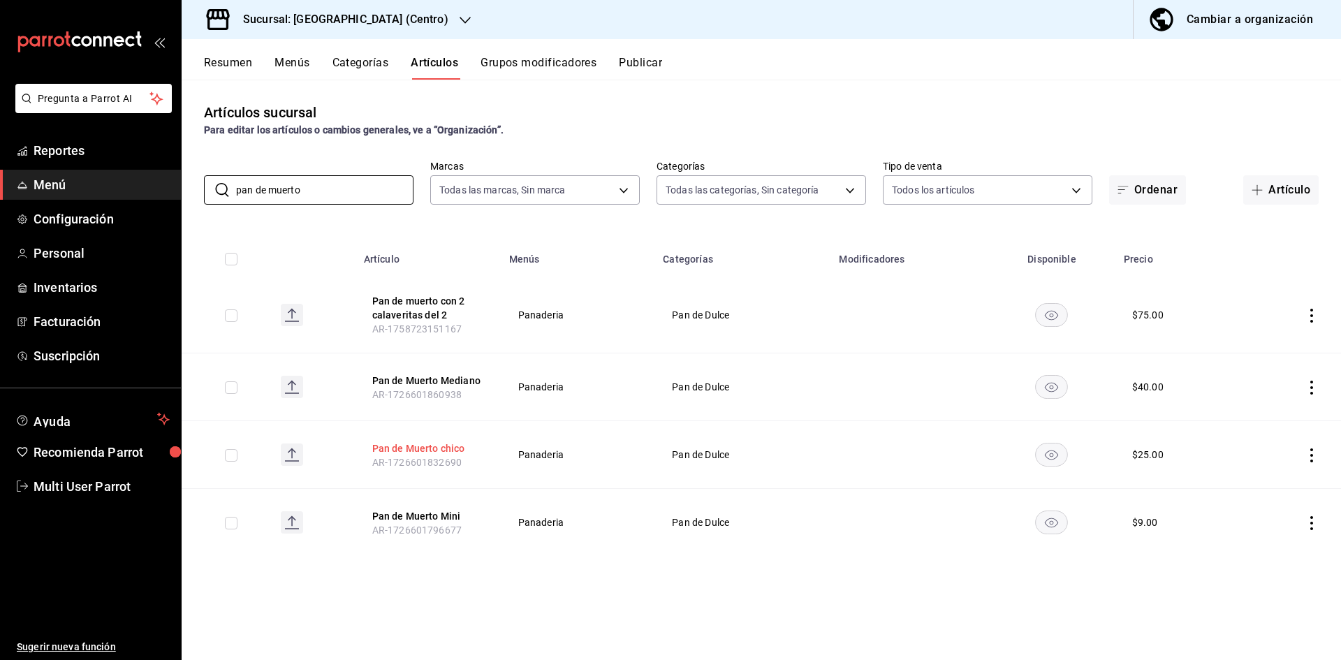
type input "pan de muerto"
click at [405, 446] on button "Pan de Muerto chico" at bounding box center [428, 448] width 112 height 14
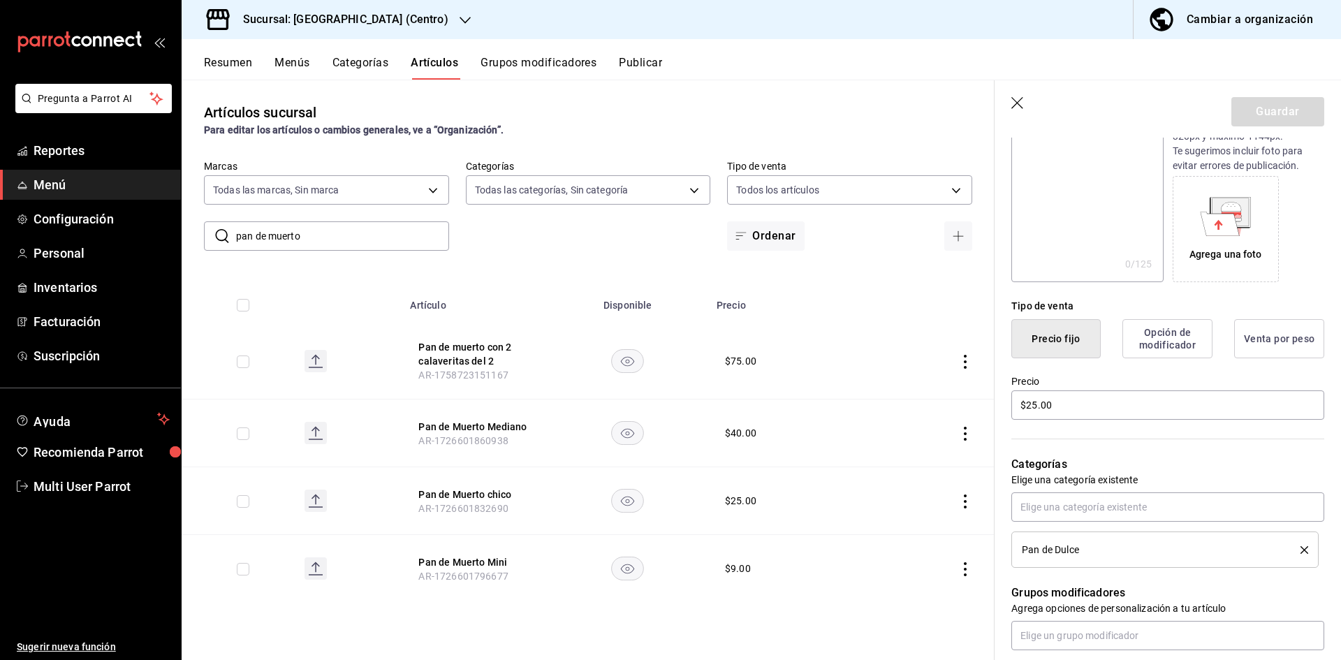
scroll to position [209, 0]
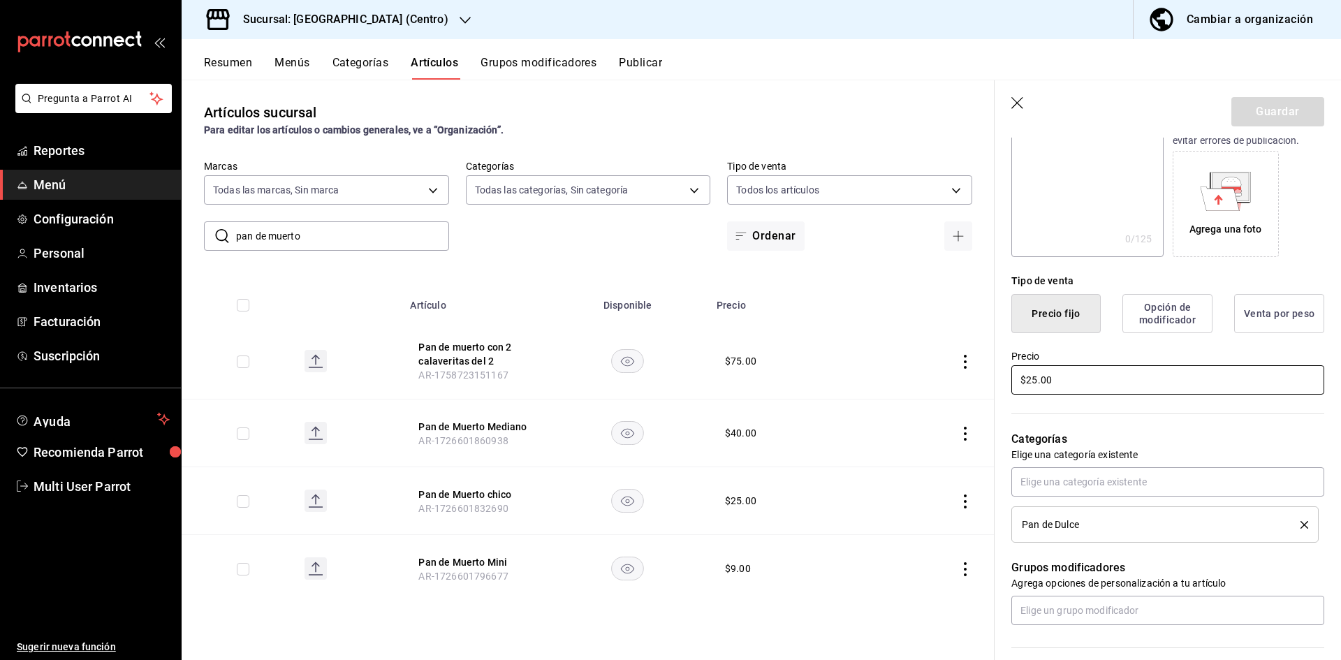
click at [1082, 381] on input "$25.00" at bounding box center [1167, 379] width 313 height 29
type input "$2.00"
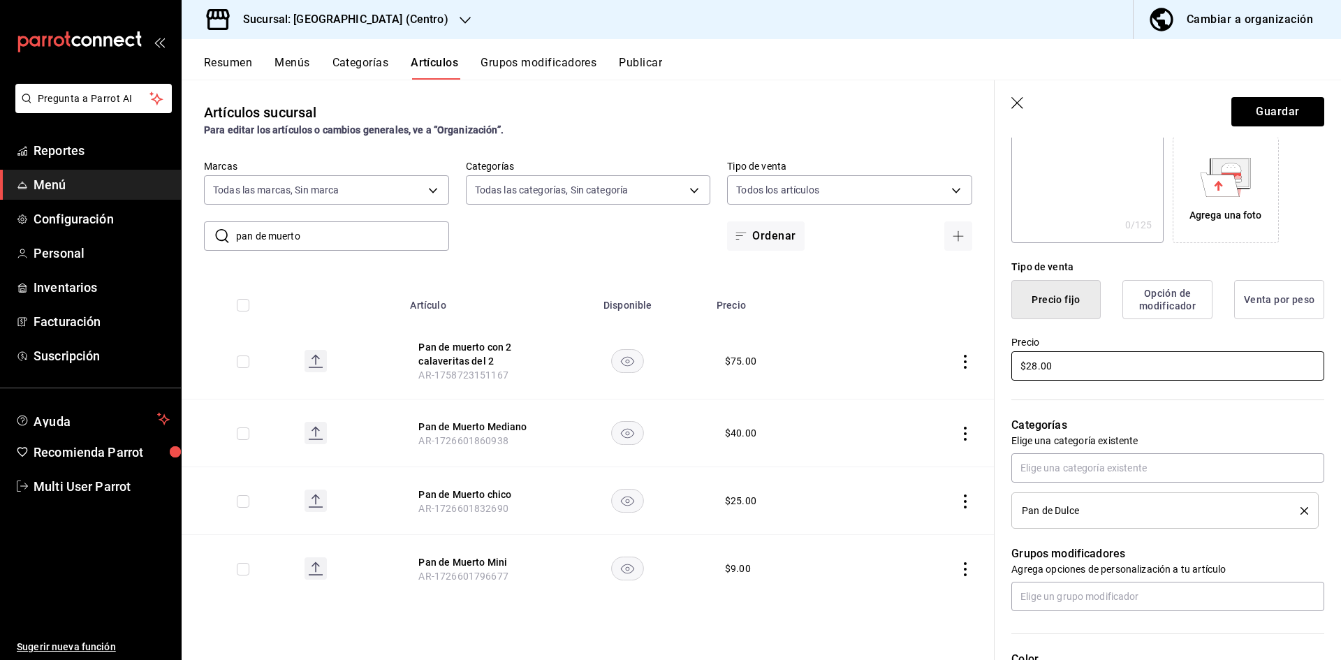
scroll to position [0, 0]
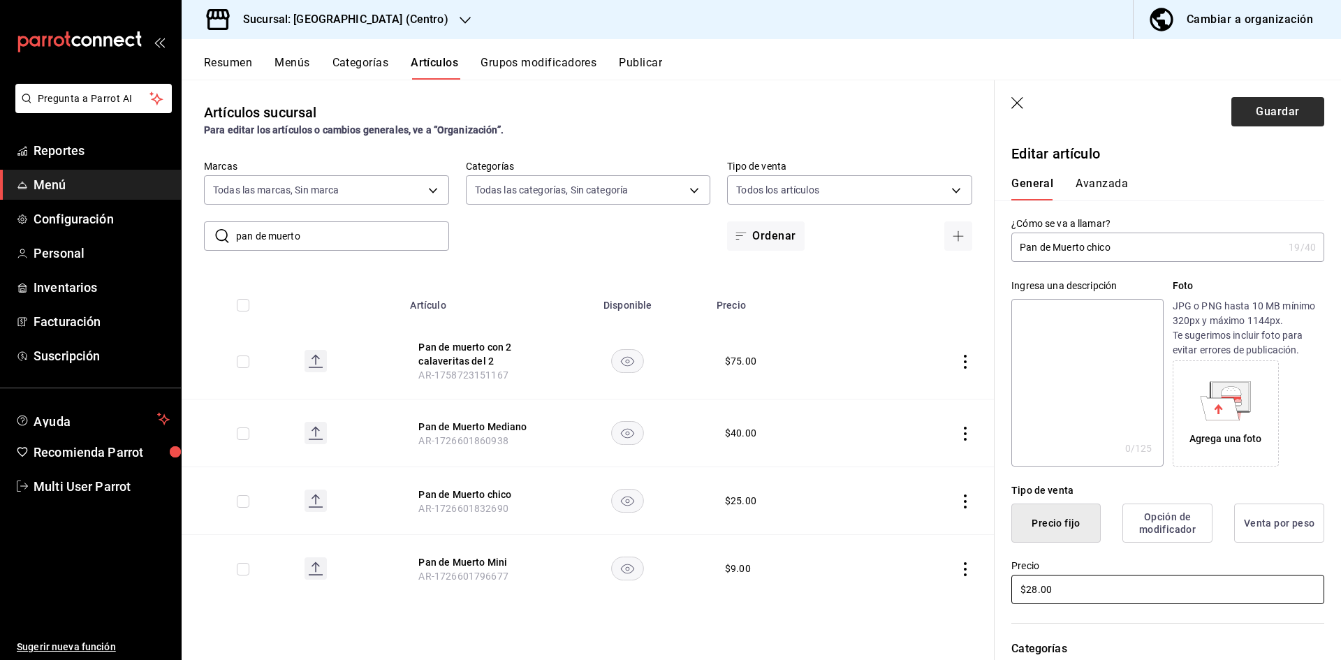
type input "$28.00"
click at [1260, 118] on button "Guardar" at bounding box center [1277, 111] width 93 height 29
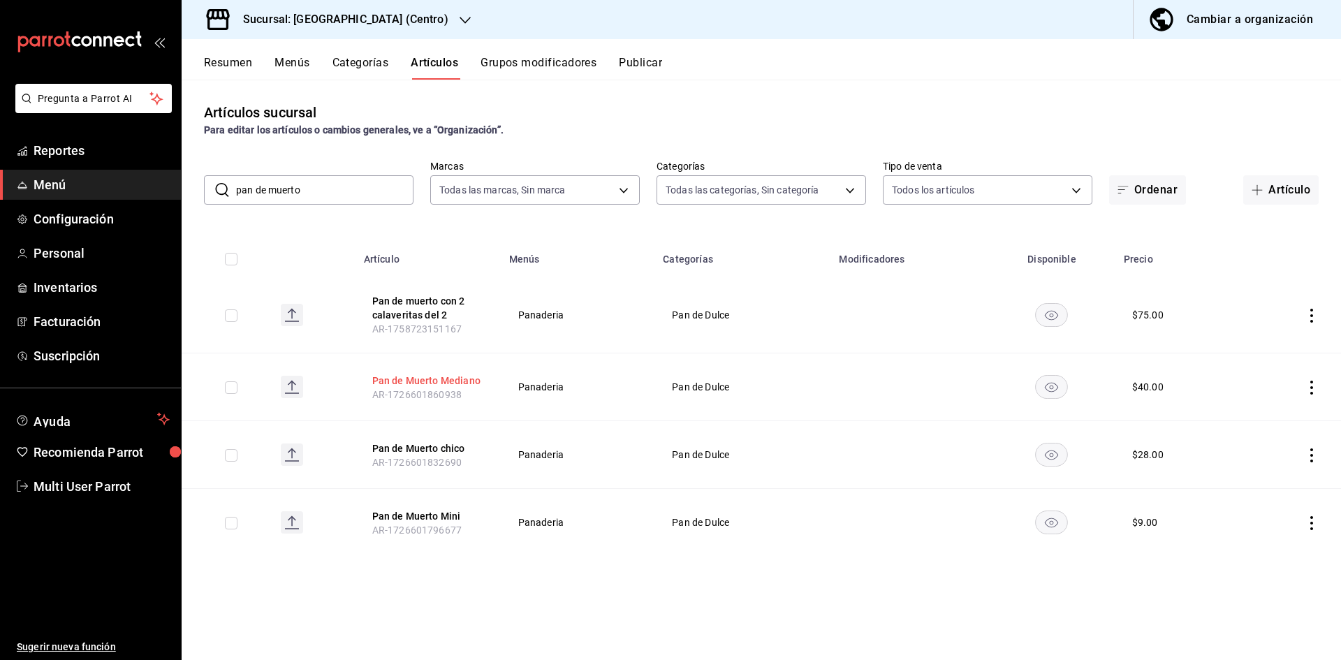
click at [459, 374] on button "Pan de Muerto Mediano" at bounding box center [428, 381] width 112 height 14
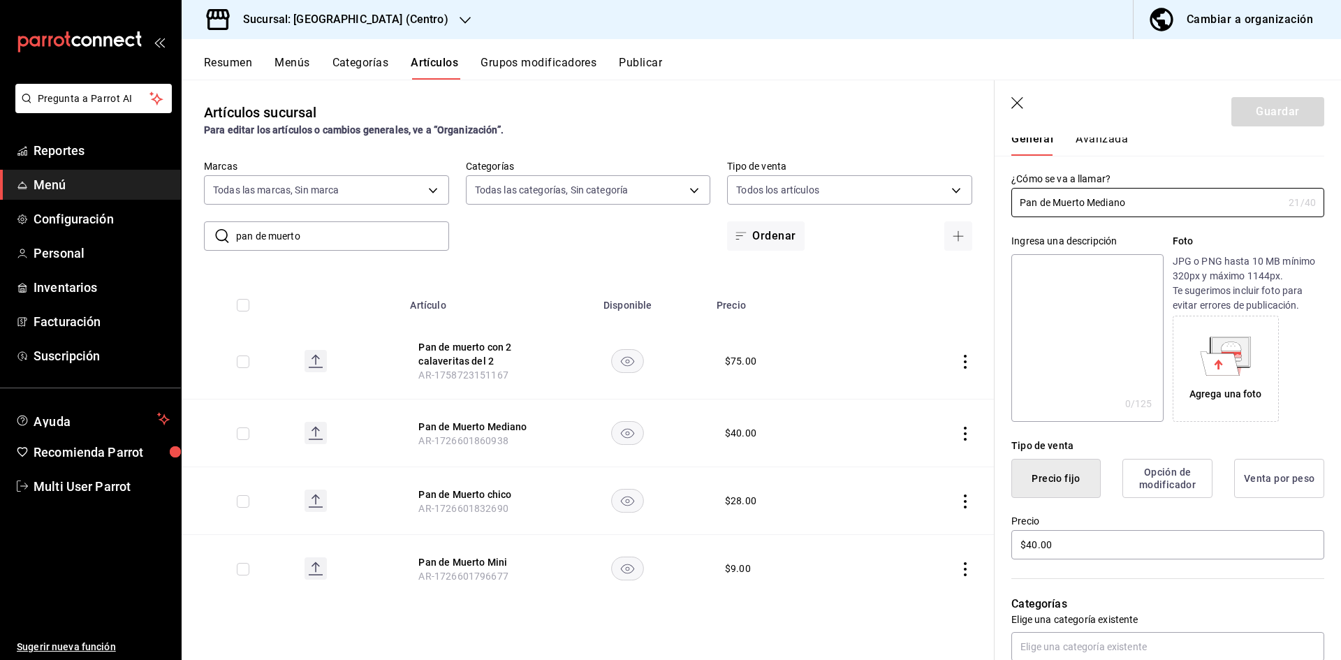
scroll to position [70, 0]
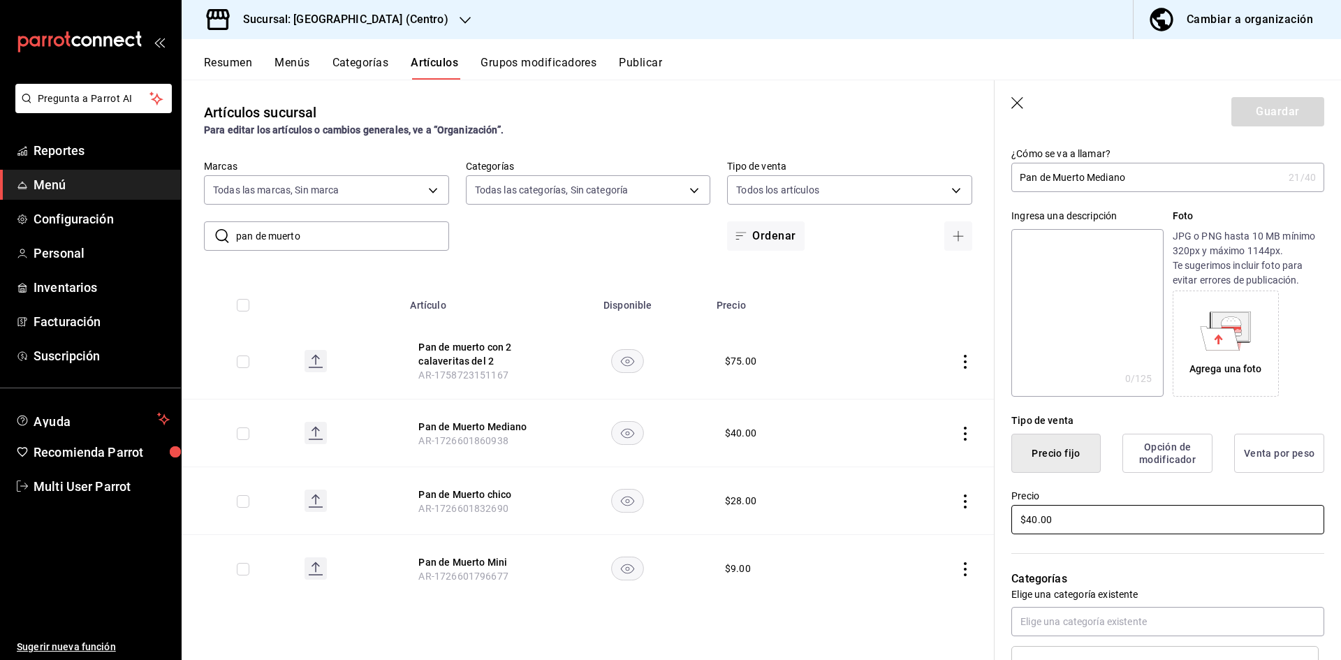
click at [1037, 517] on input "$40.00" at bounding box center [1167, 519] width 313 height 29
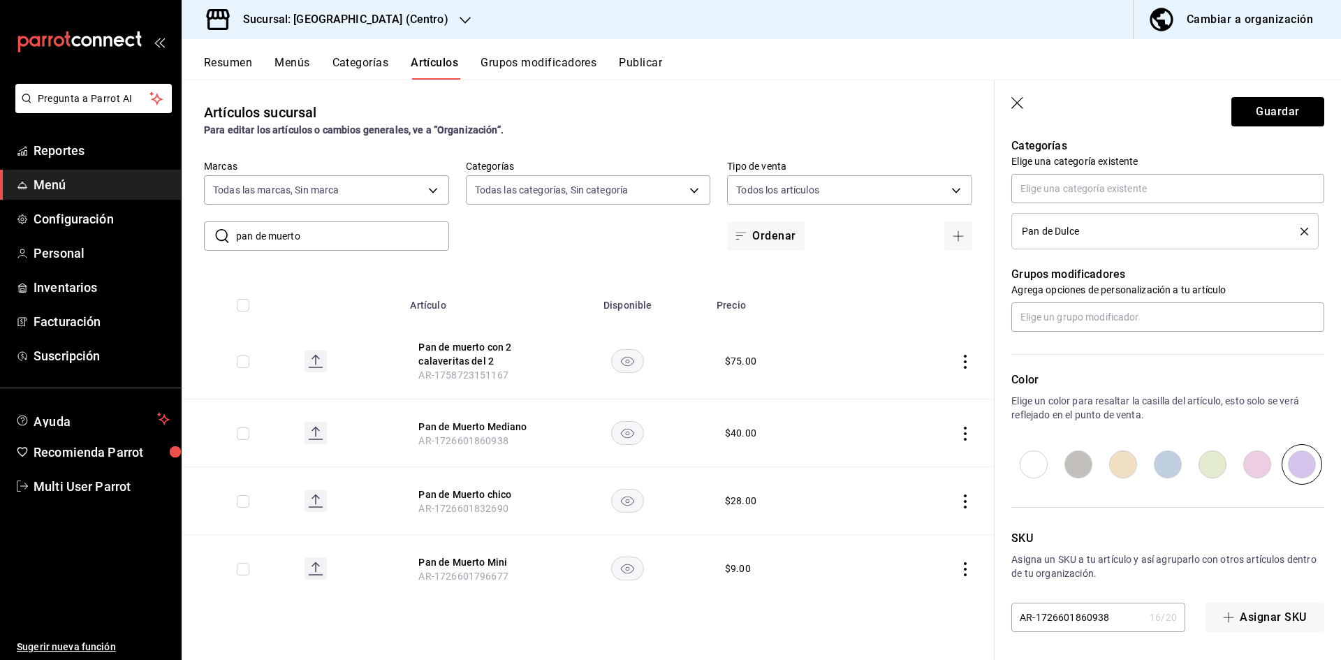
scroll to position [14, 0]
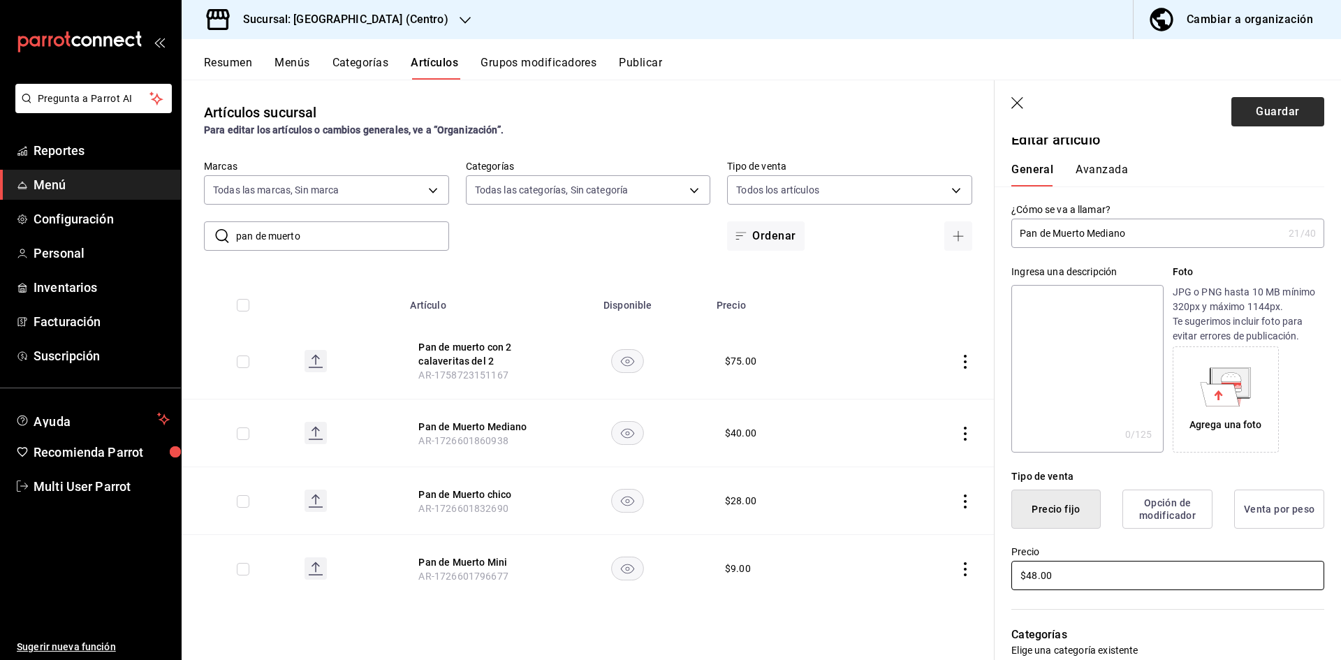
type input "$48.00"
drag, startPoint x: 1236, startPoint y: 103, endPoint x: 1230, endPoint y: 110, distance: 8.9
click at [1235, 106] on button "Guardar" at bounding box center [1277, 111] width 93 height 29
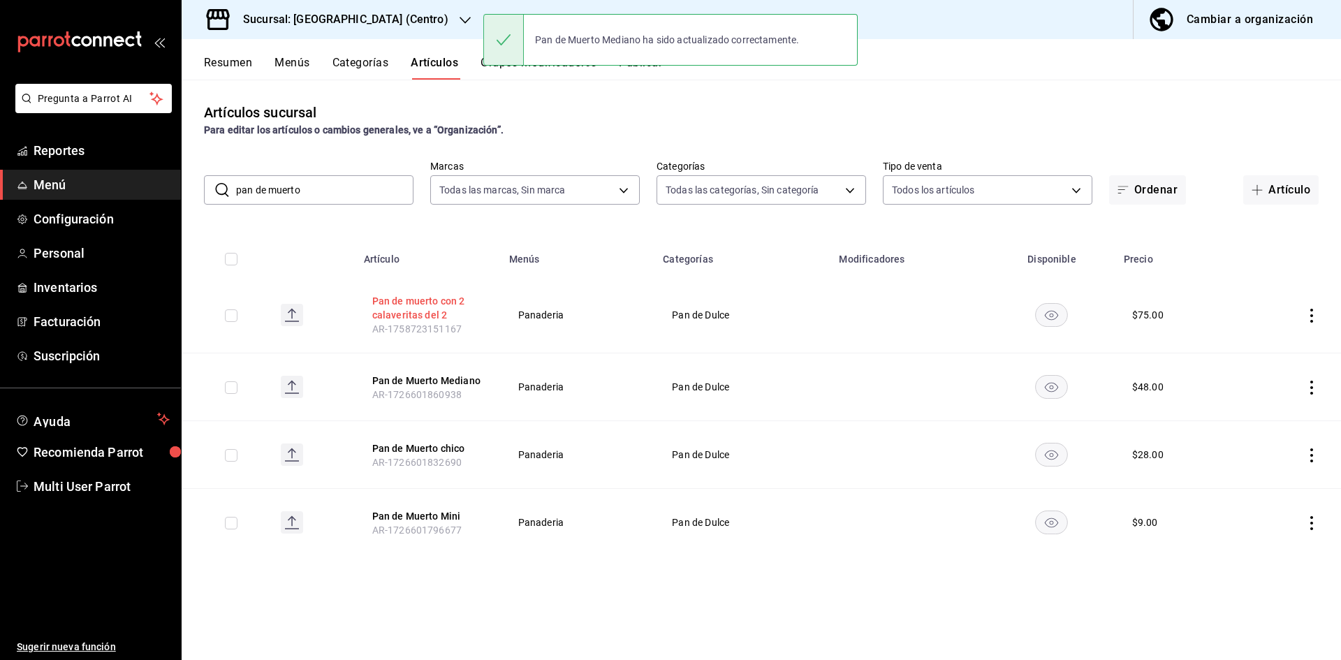
click at [403, 309] on button "Pan de muerto con 2 calaveritas del 2" at bounding box center [428, 308] width 112 height 28
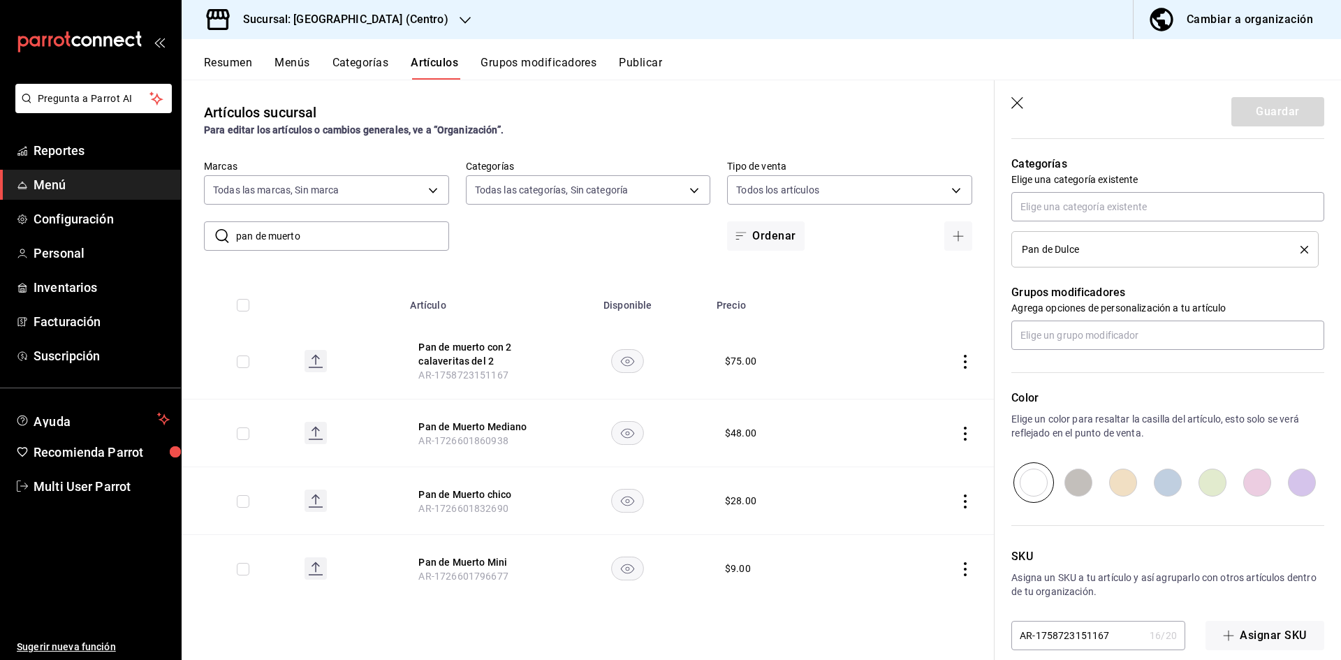
scroll to position [503, 0]
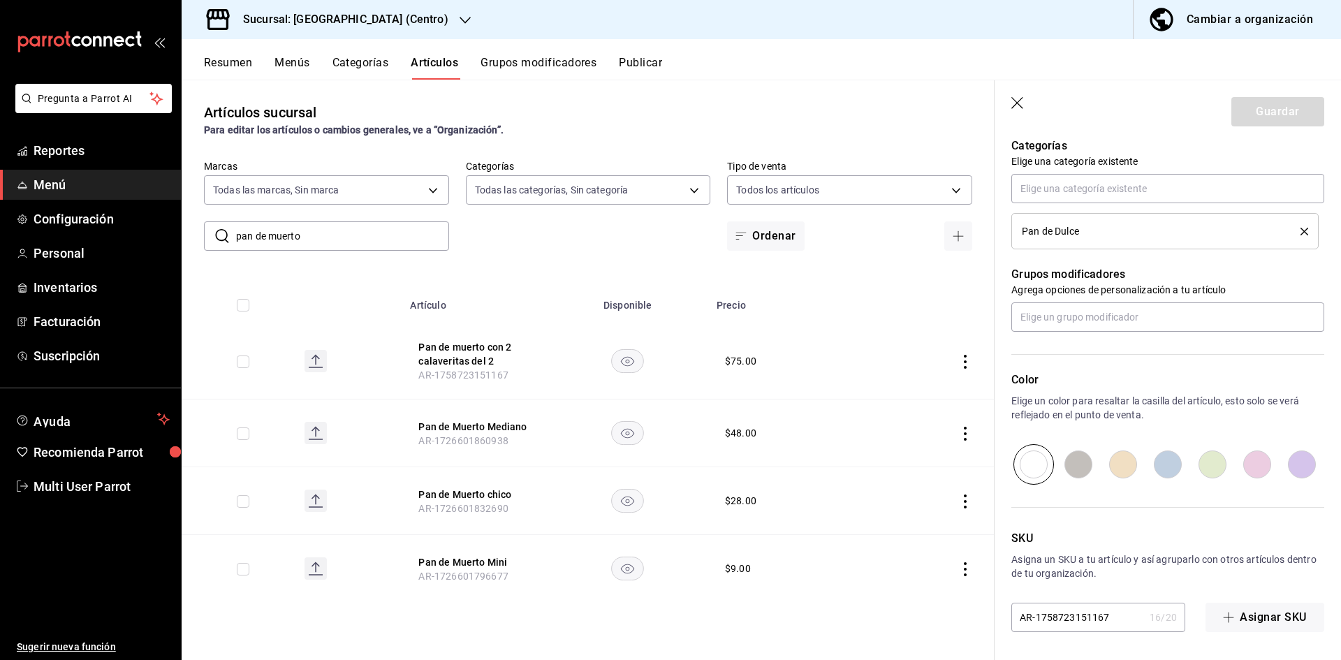
click at [1284, 454] on input "radio" at bounding box center [1301, 464] width 45 height 41
radio input "true"
click at [1231, 124] on button "Guardar" at bounding box center [1277, 111] width 93 height 29
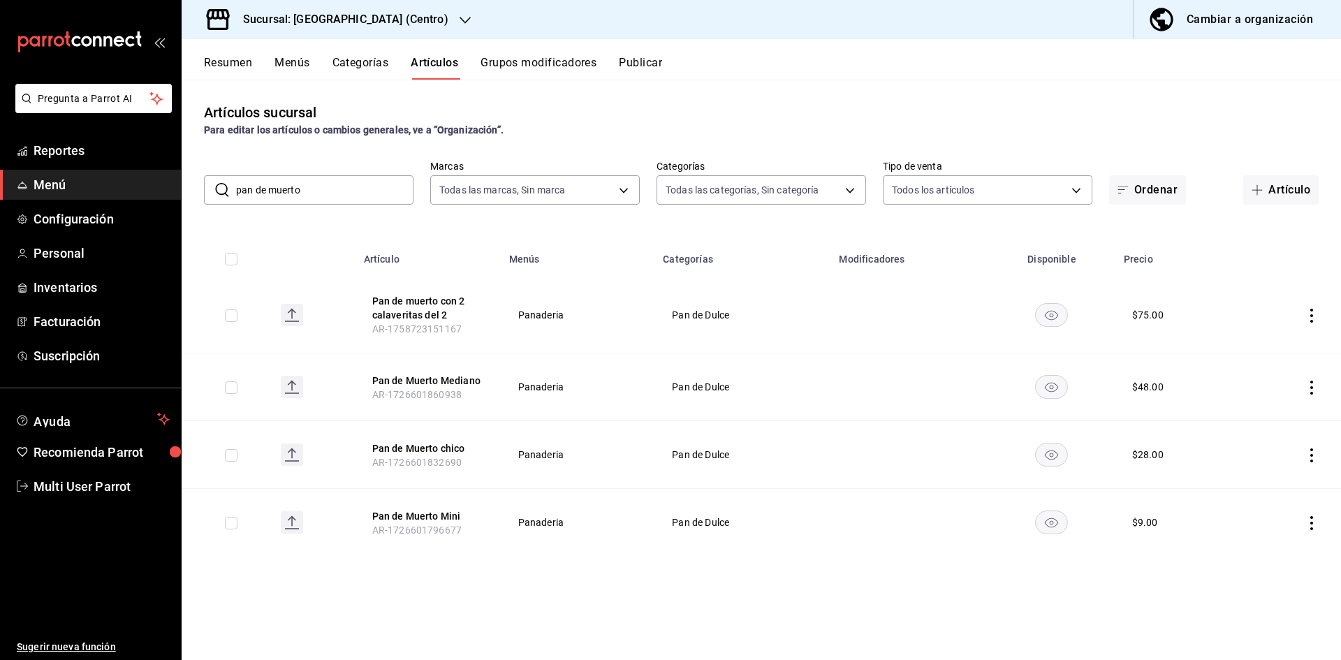
click at [238, 54] on div "Resumen Menús Categorías Artículos Grupos modificadores Publicar" at bounding box center [761, 59] width 1159 height 41
click at [235, 72] on button "Resumen" at bounding box center [228, 68] width 48 height 24
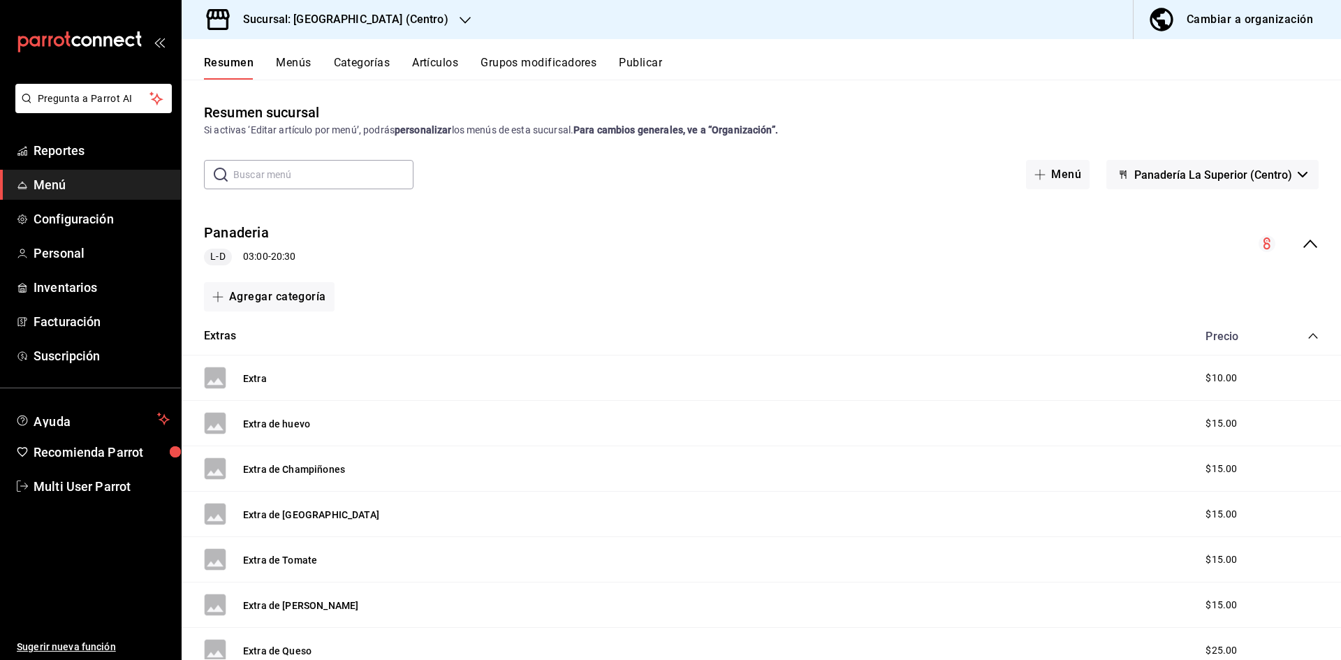
click at [294, 69] on button "Menús" at bounding box center [293, 68] width 35 height 24
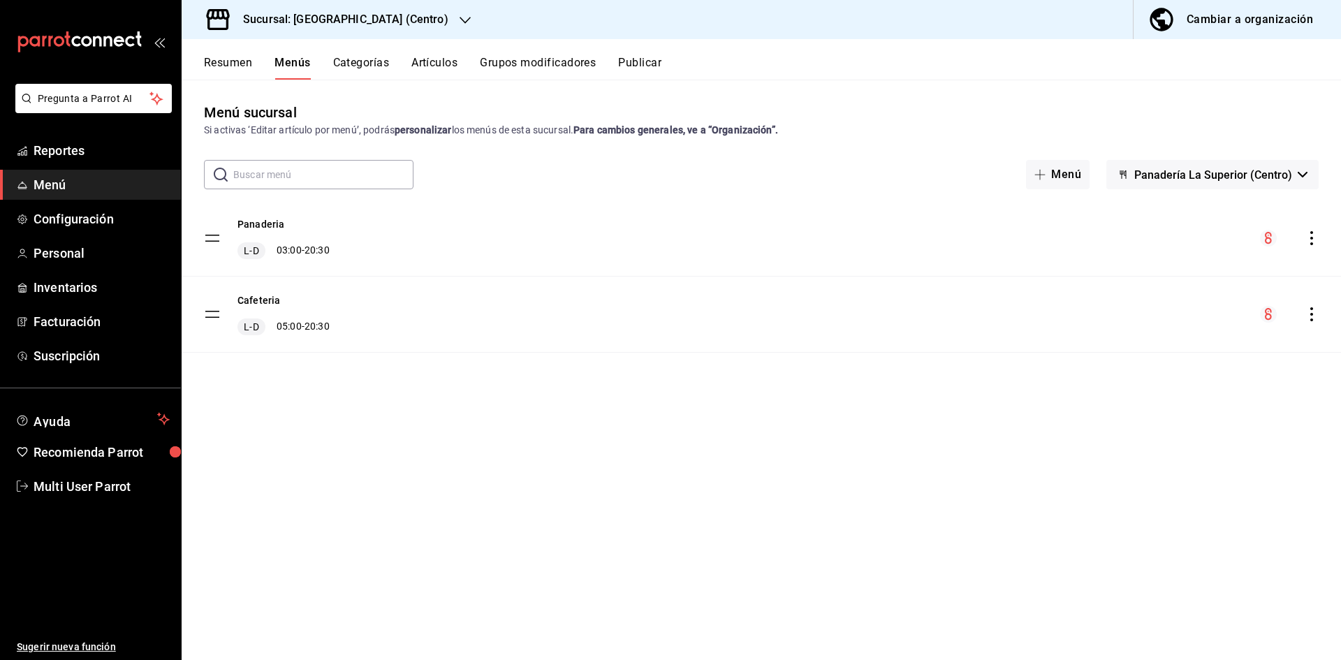
click at [232, 64] on button "Resumen" at bounding box center [228, 68] width 48 height 24
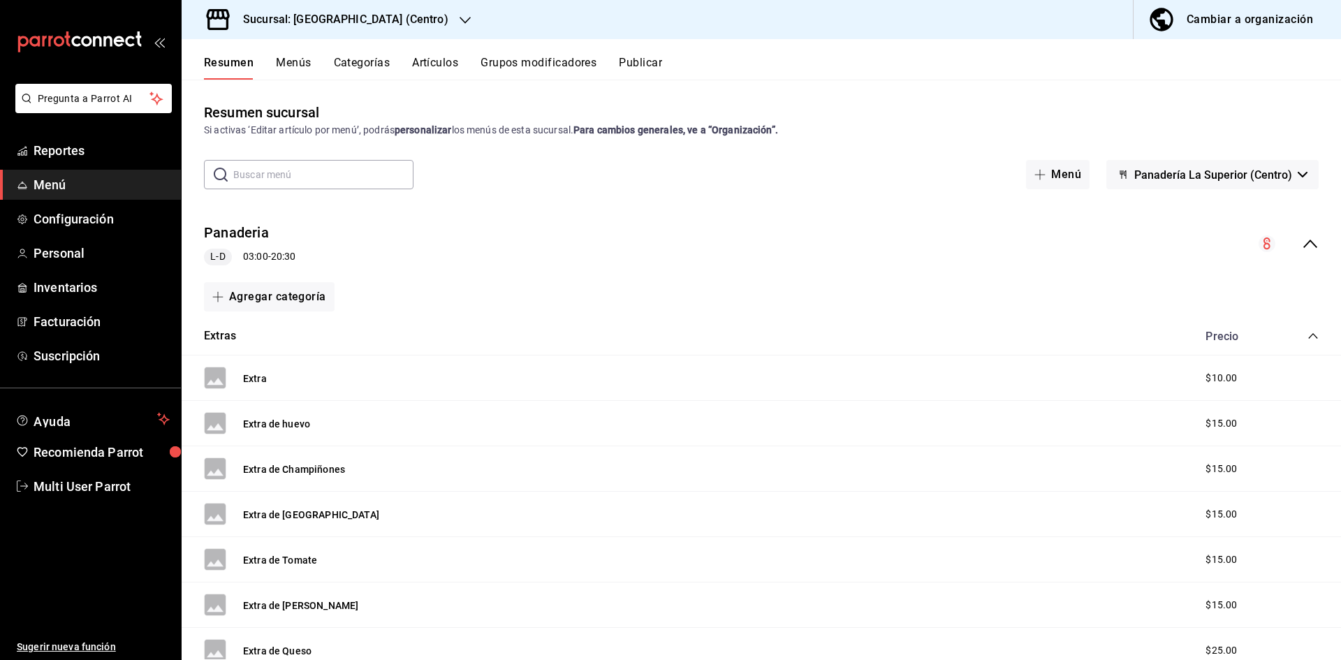
click at [1311, 245] on div "Panaderia L-D 03:00 - 20:30" at bounding box center [761, 244] width 1159 height 65
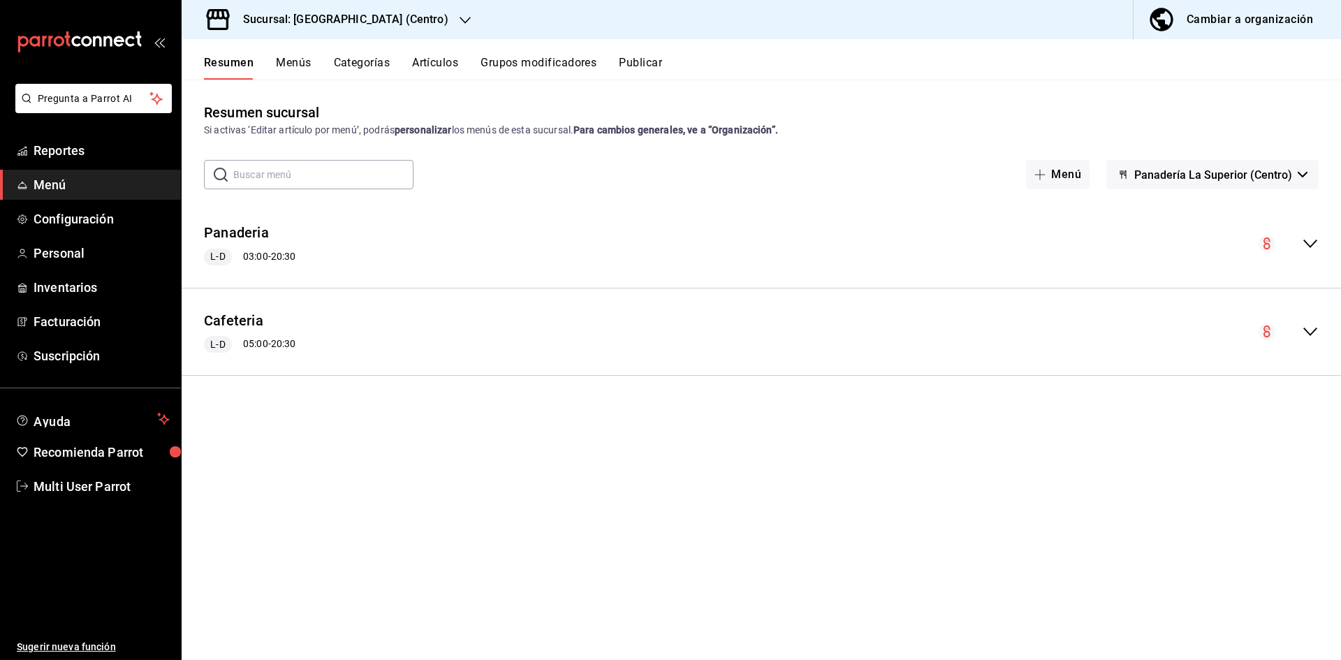
click at [1311, 245] on icon "collapse-menu-row" at bounding box center [1310, 243] width 17 height 17
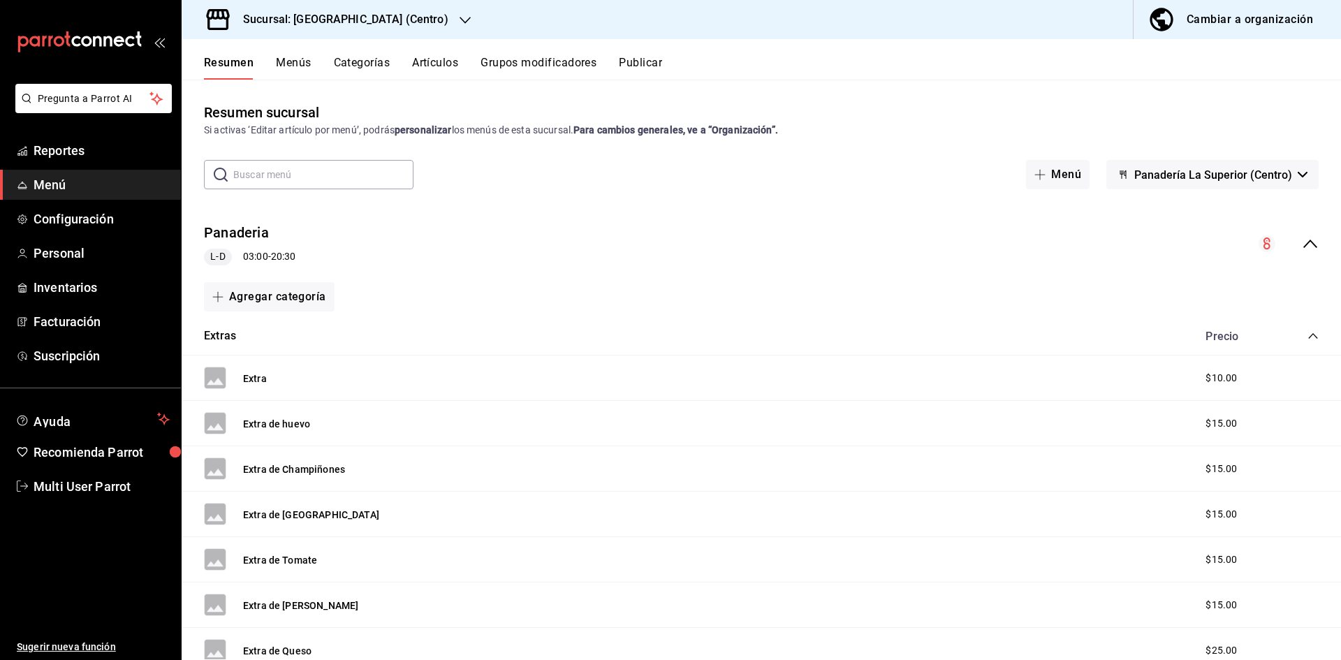
click at [1305, 317] on div "Extras Precio" at bounding box center [761, 336] width 1159 height 39
click at [1307, 332] on icon "collapse-category-row" at bounding box center [1312, 335] width 11 height 11
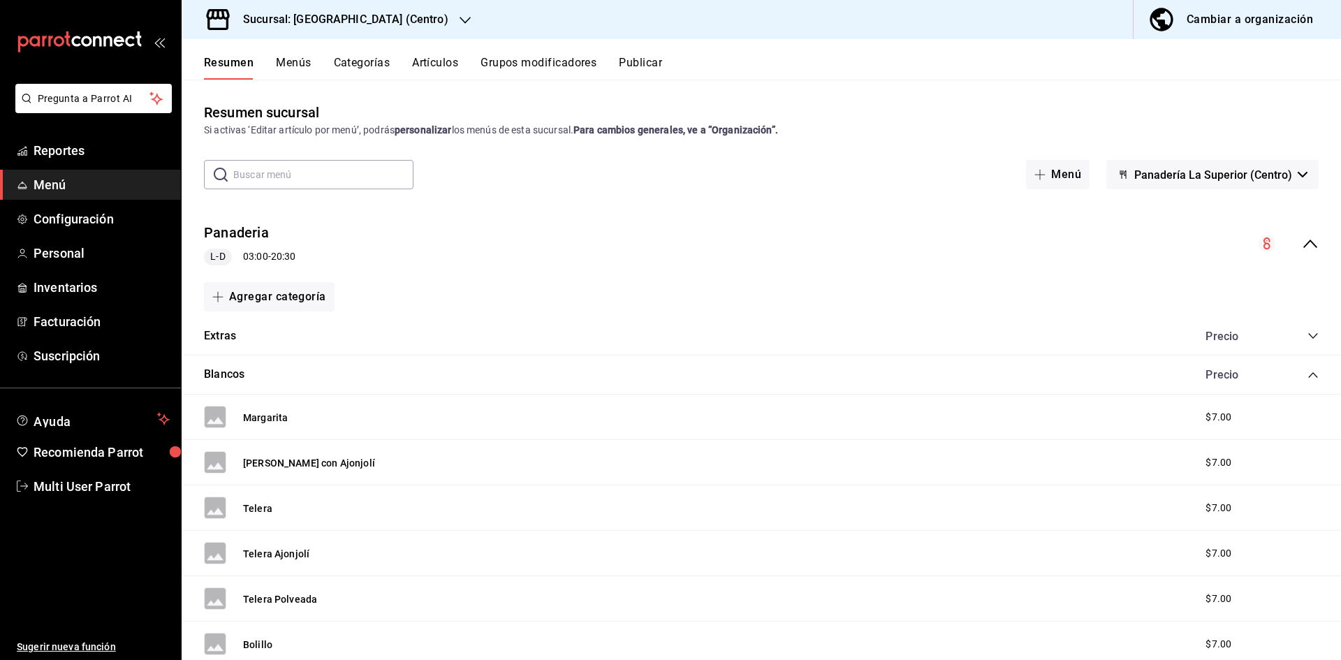
click at [1307, 375] on icon "collapse-category-row" at bounding box center [1312, 374] width 11 height 11
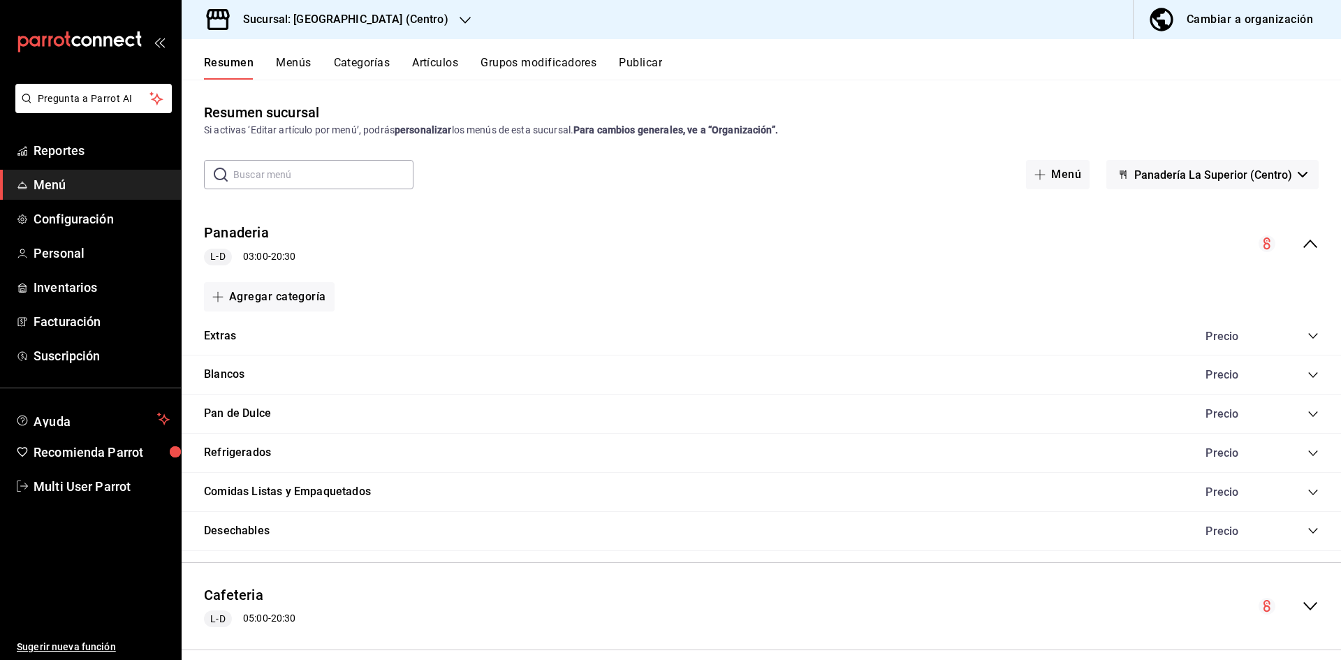
click at [1307, 416] on icon "collapse-category-row" at bounding box center [1312, 413] width 11 height 11
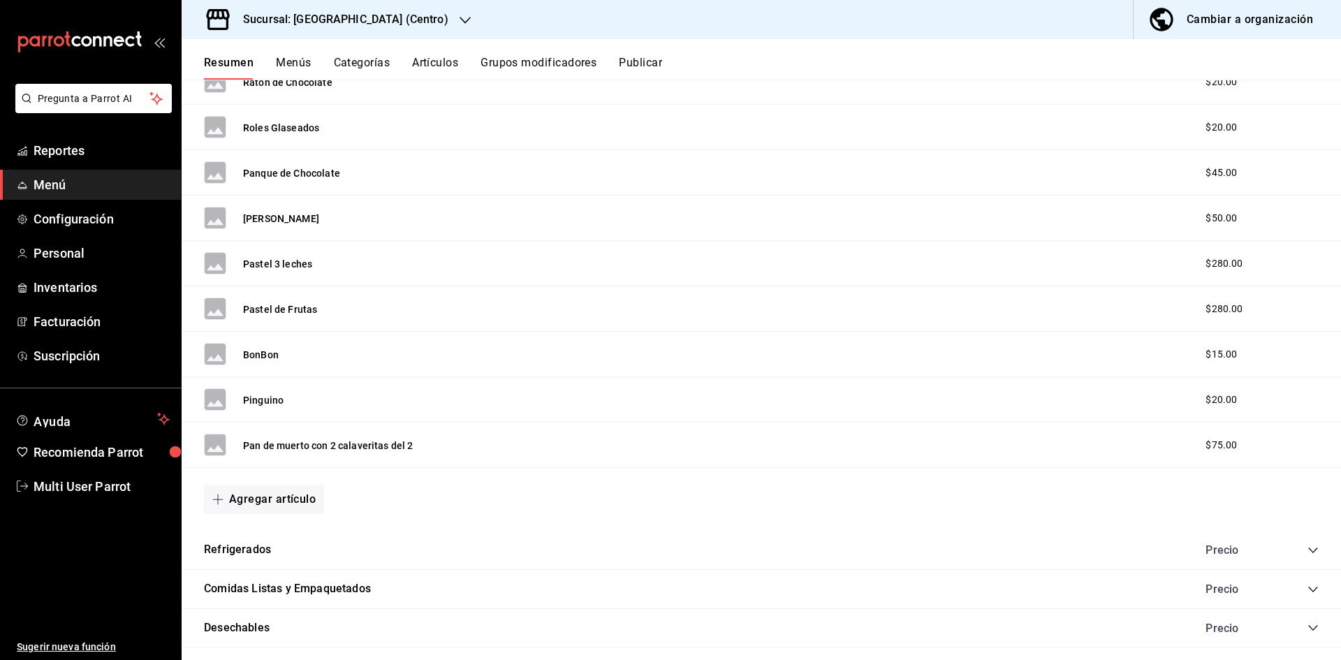
scroll to position [2397, 0]
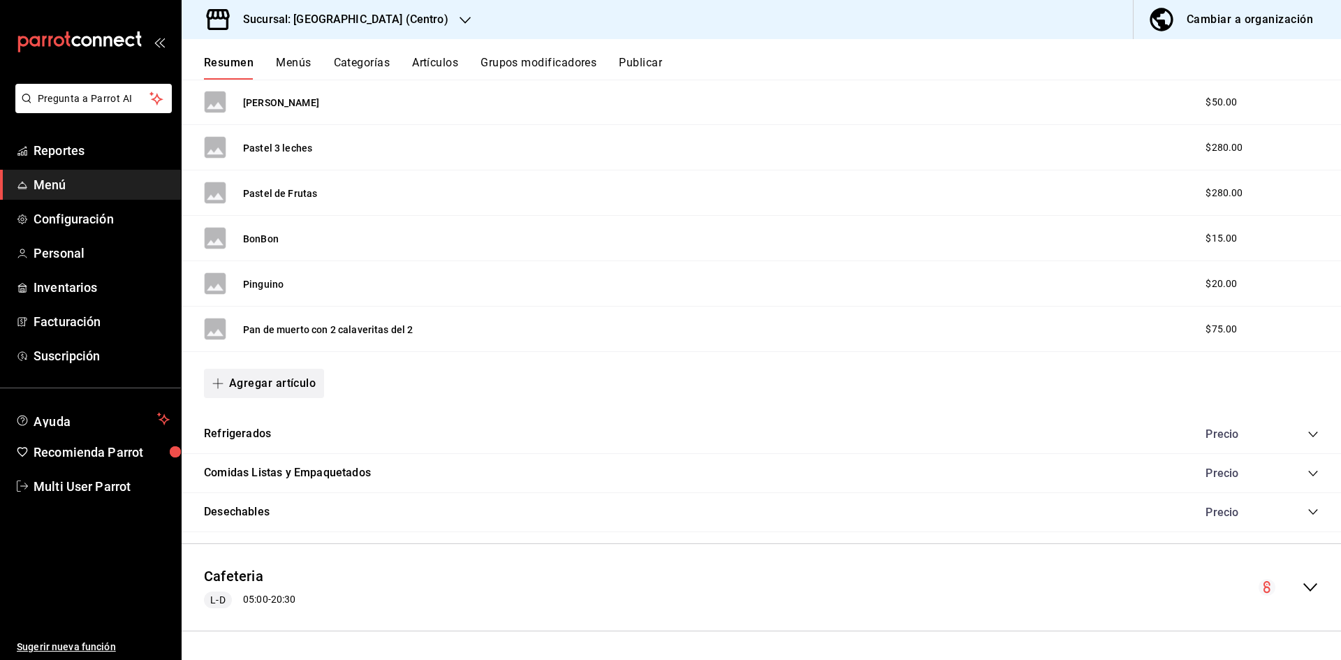
click at [267, 380] on button "Agregar artículo" at bounding box center [264, 383] width 120 height 29
click at [245, 452] on li "Artículo nuevo" at bounding box center [259, 455] width 110 height 34
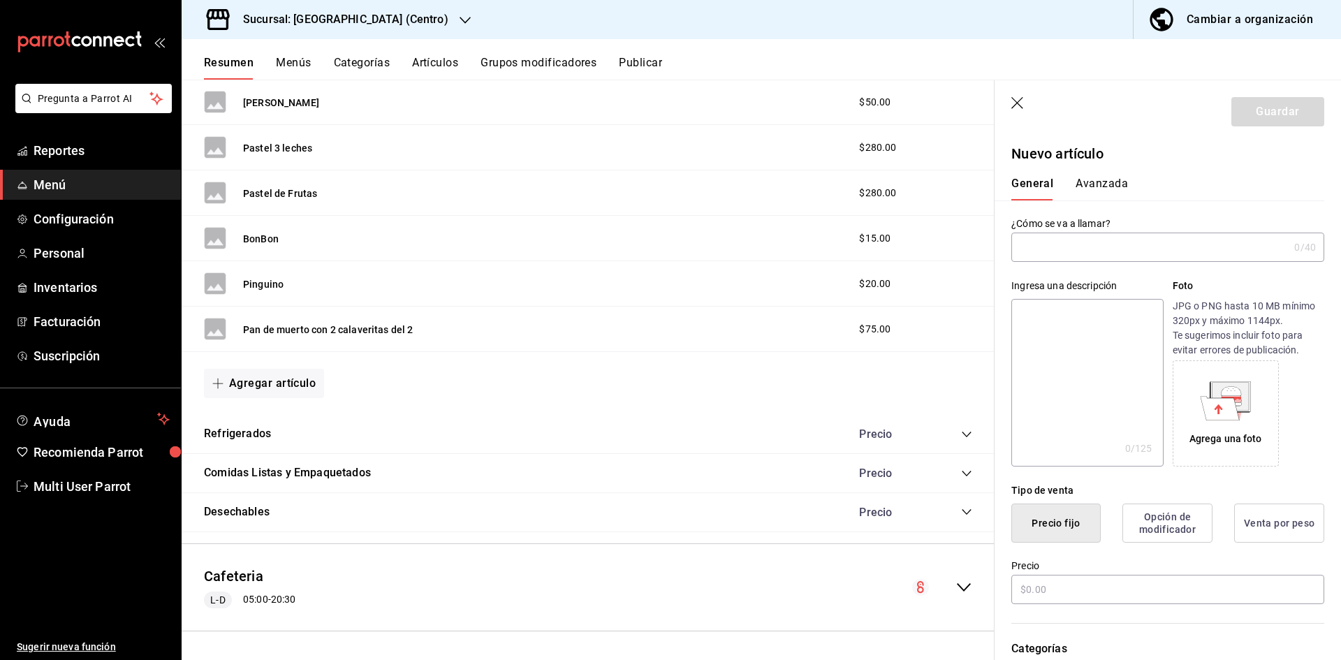
click at [1096, 252] on input "text" at bounding box center [1149, 247] width 277 height 28
type input "p"
type input "Pan de muerto grande"
click at [1228, 591] on input "text" at bounding box center [1167, 589] width 313 height 29
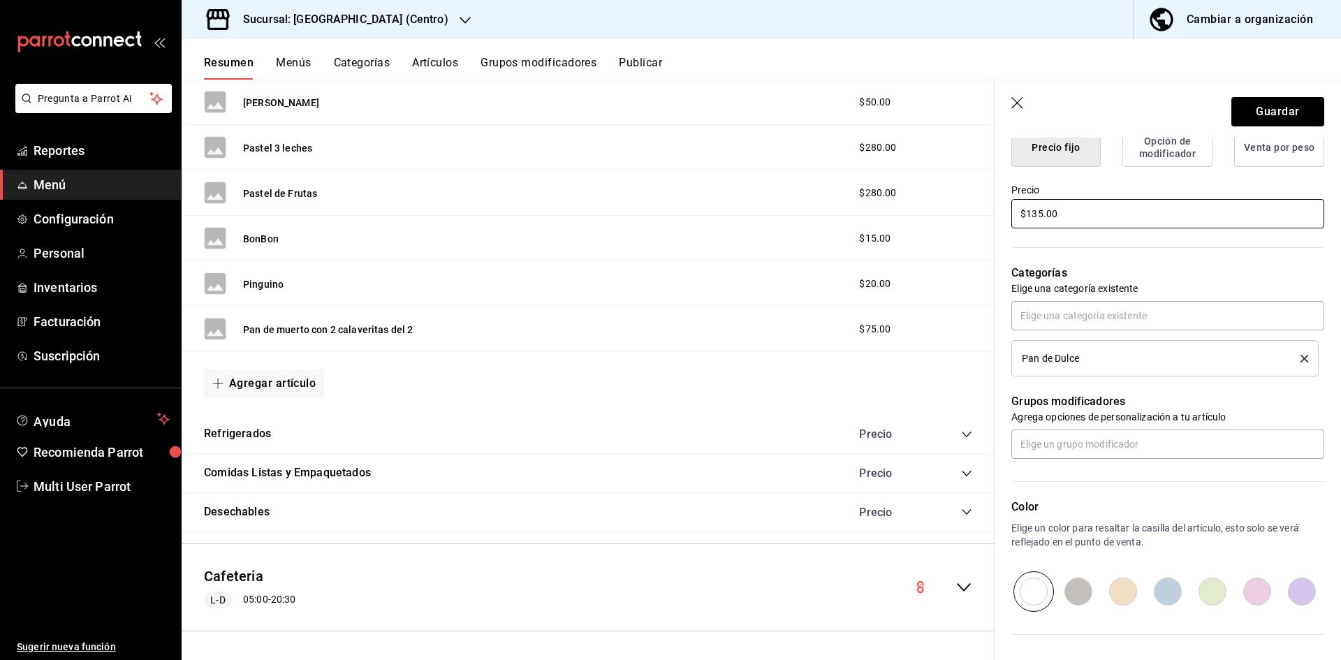
scroll to position [503, 0]
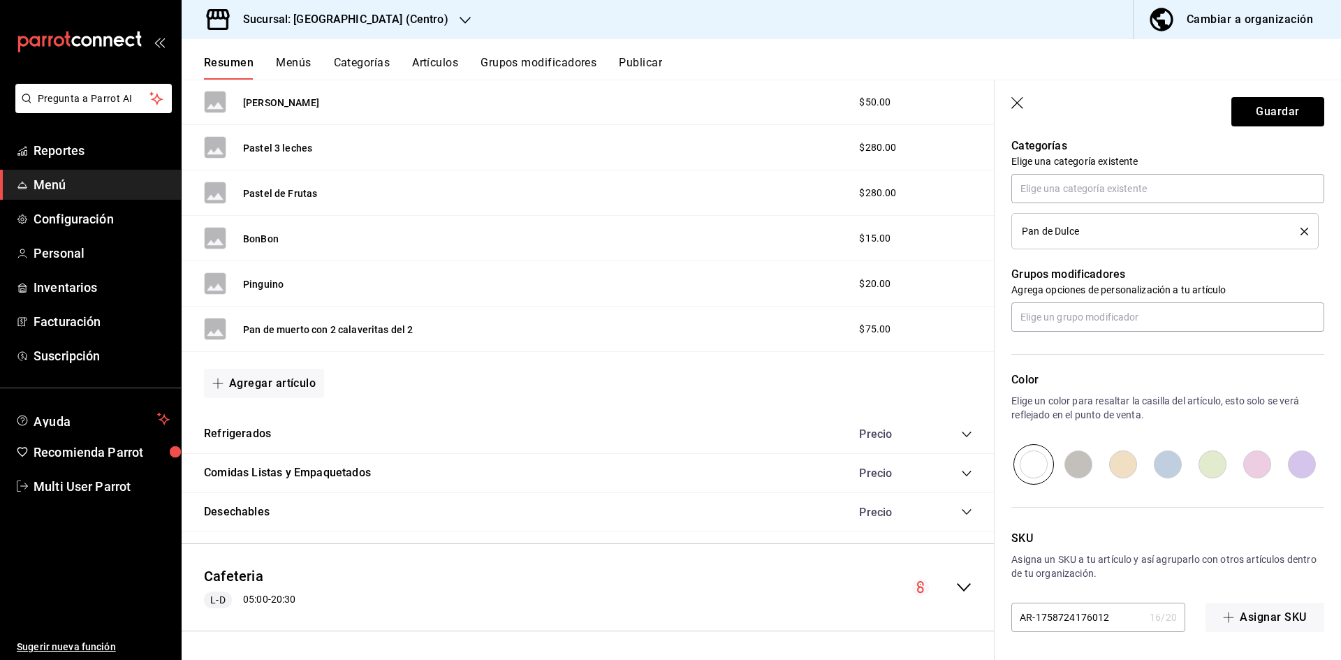
type input "$135.00"
click at [1297, 464] on input "radio" at bounding box center [1301, 464] width 45 height 41
radio input "true"
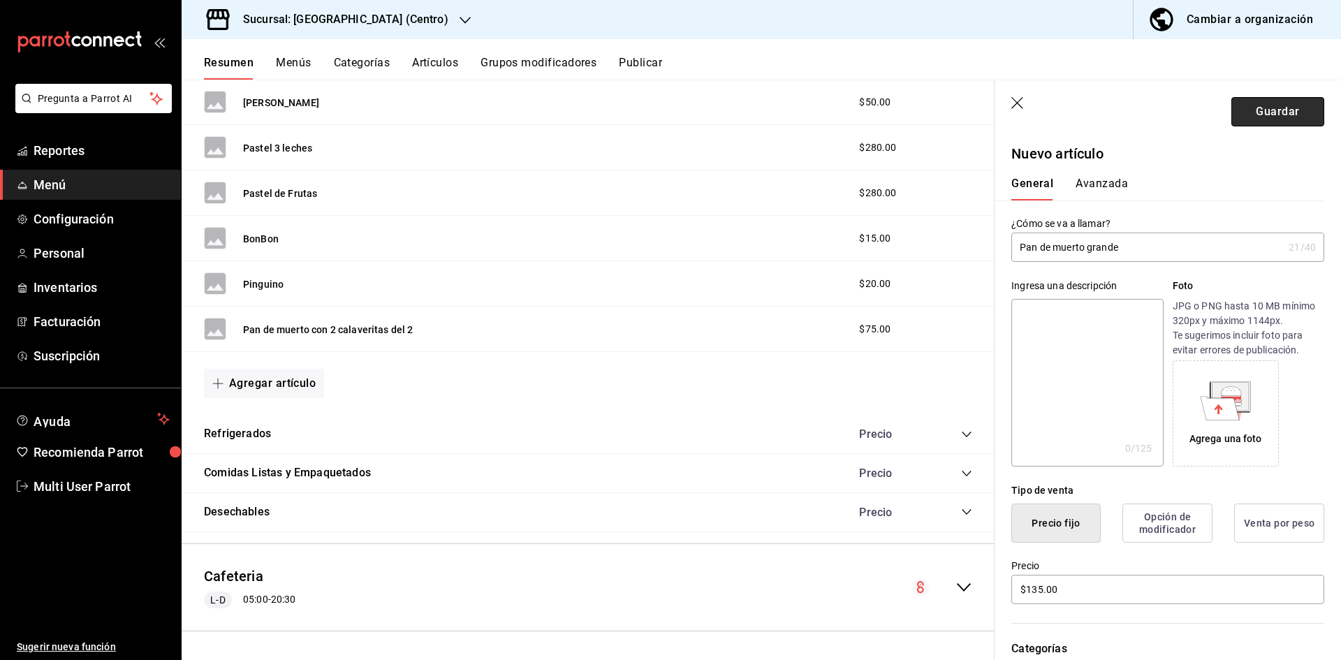
click at [1231, 120] on button "Guardar" at bounding box center [1277, 111] width 93 height 29
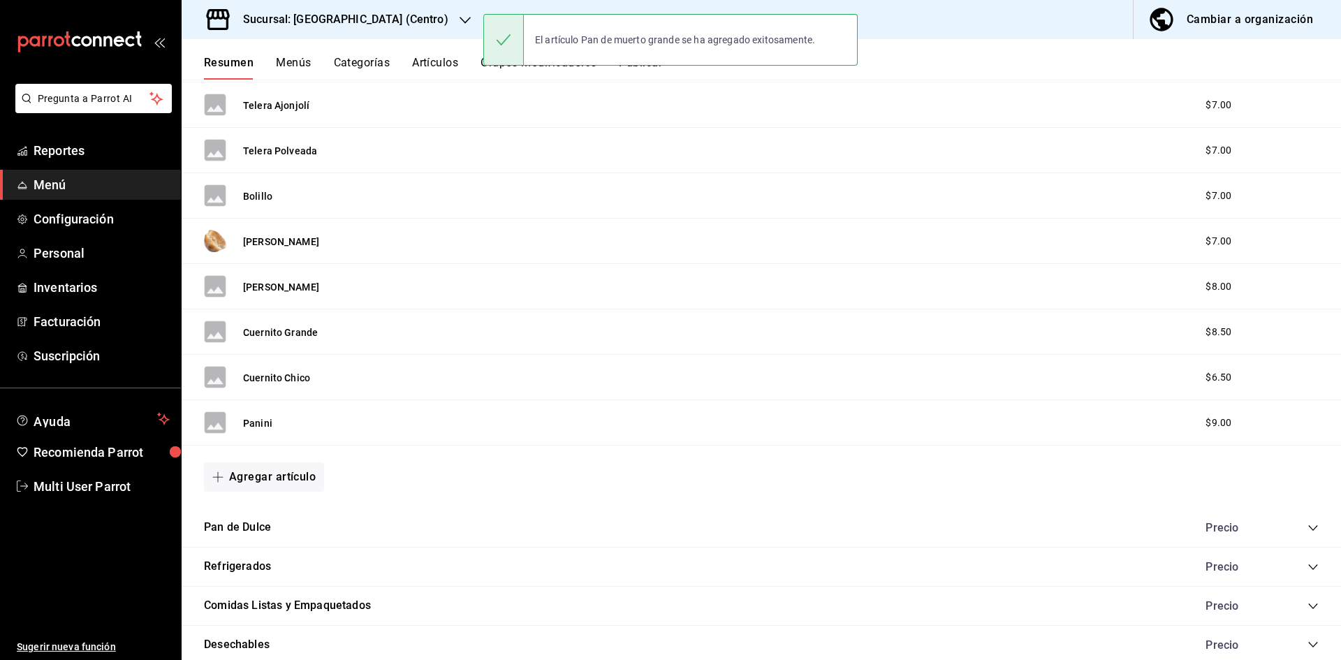
scroll to position [1188, 0]
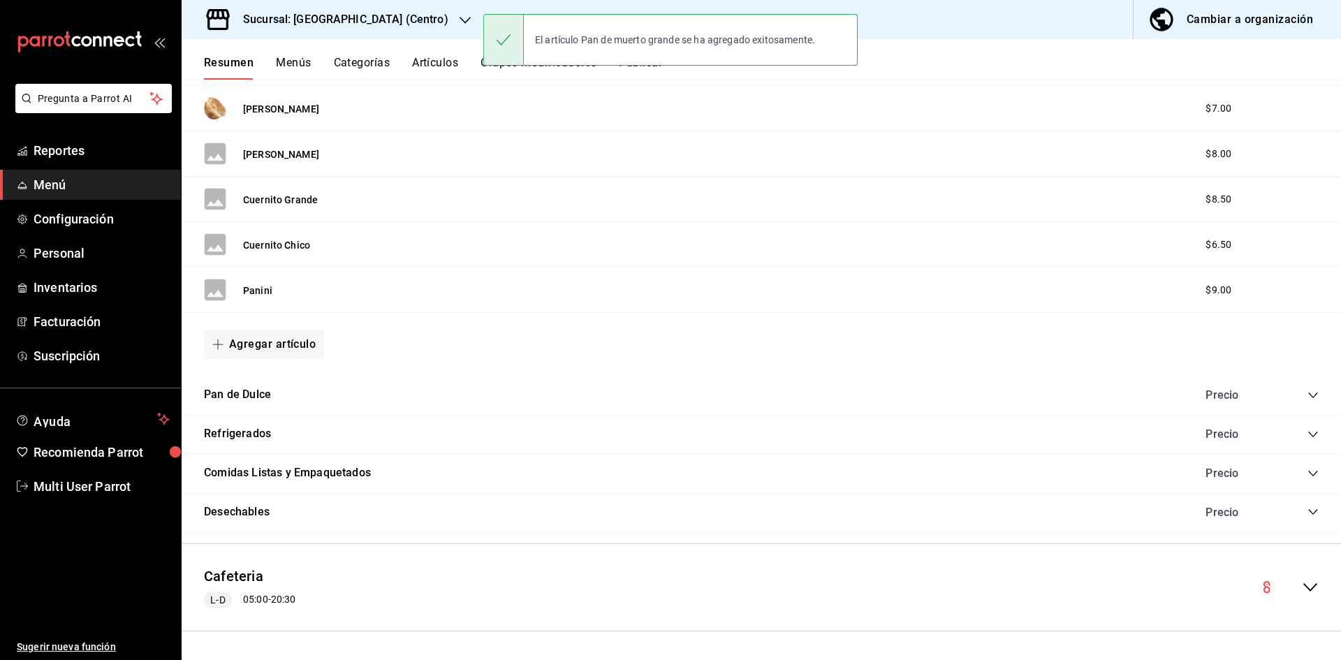
click at [497, 353] on div "Agregar artículo" at bounding box center [761, 344] width 1114 height 29
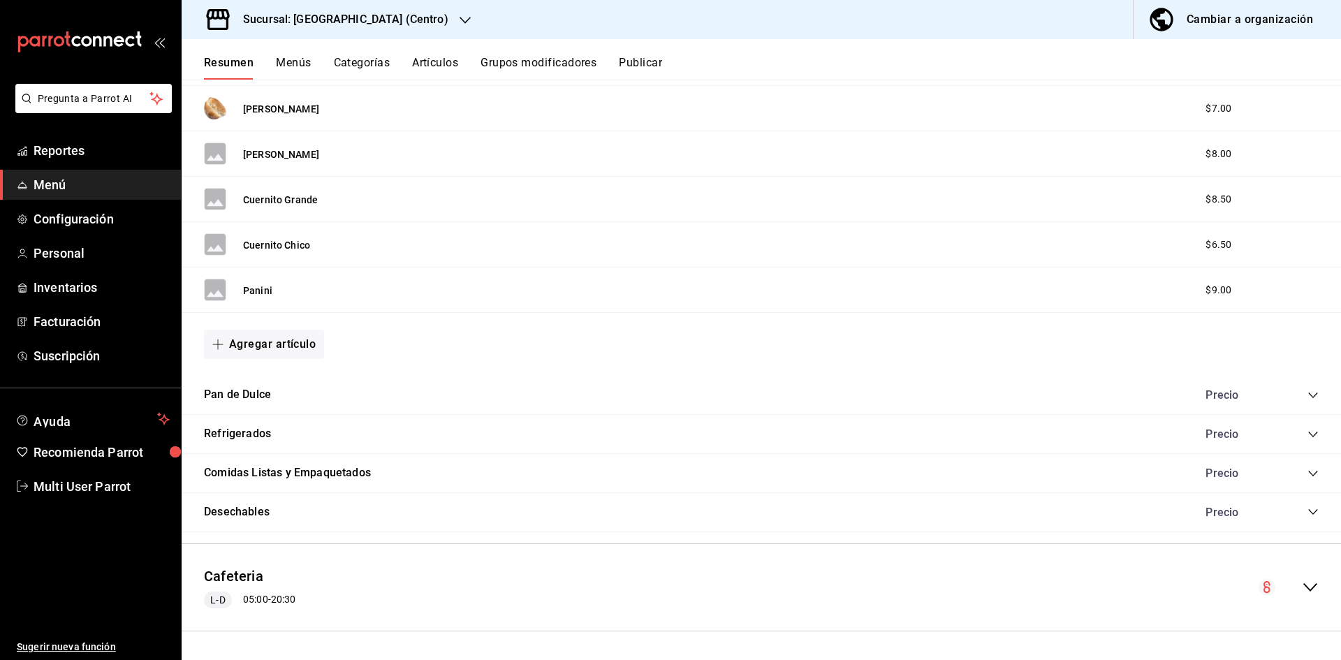
click at [1307, 392] on icon "collapse-category-row" at bounding box center [1312, 395] width 11 height 11
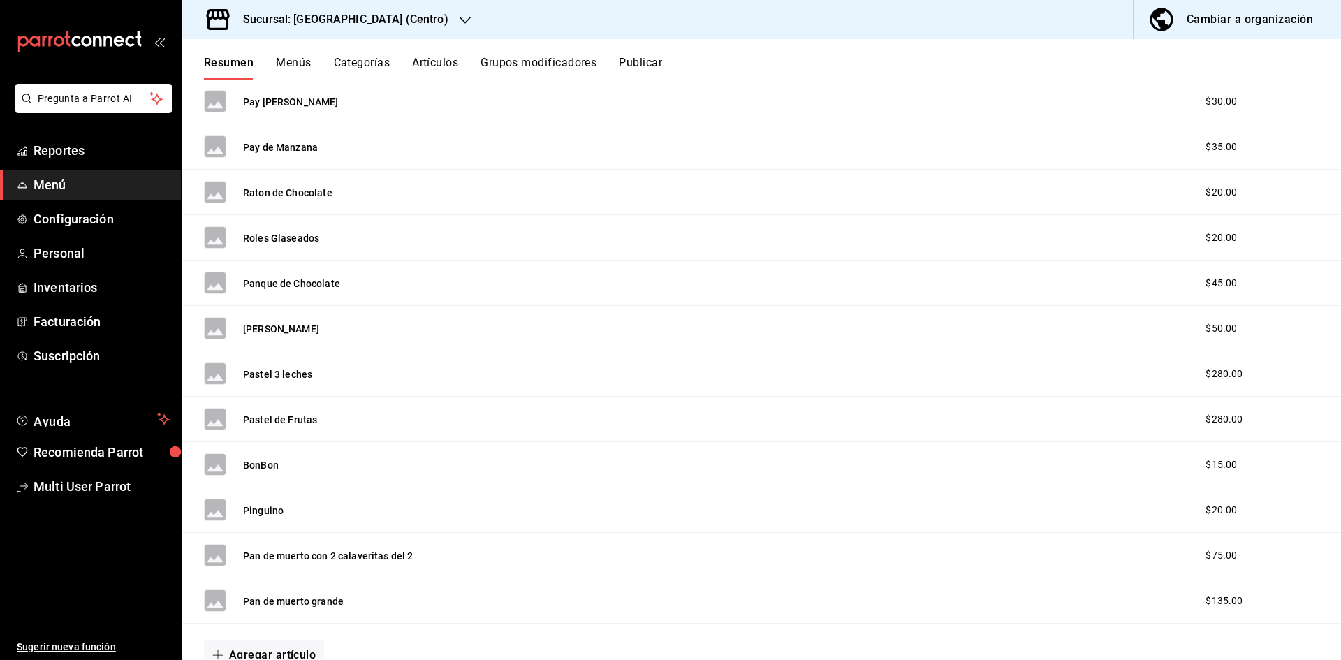
scroll to position [3323, 0]
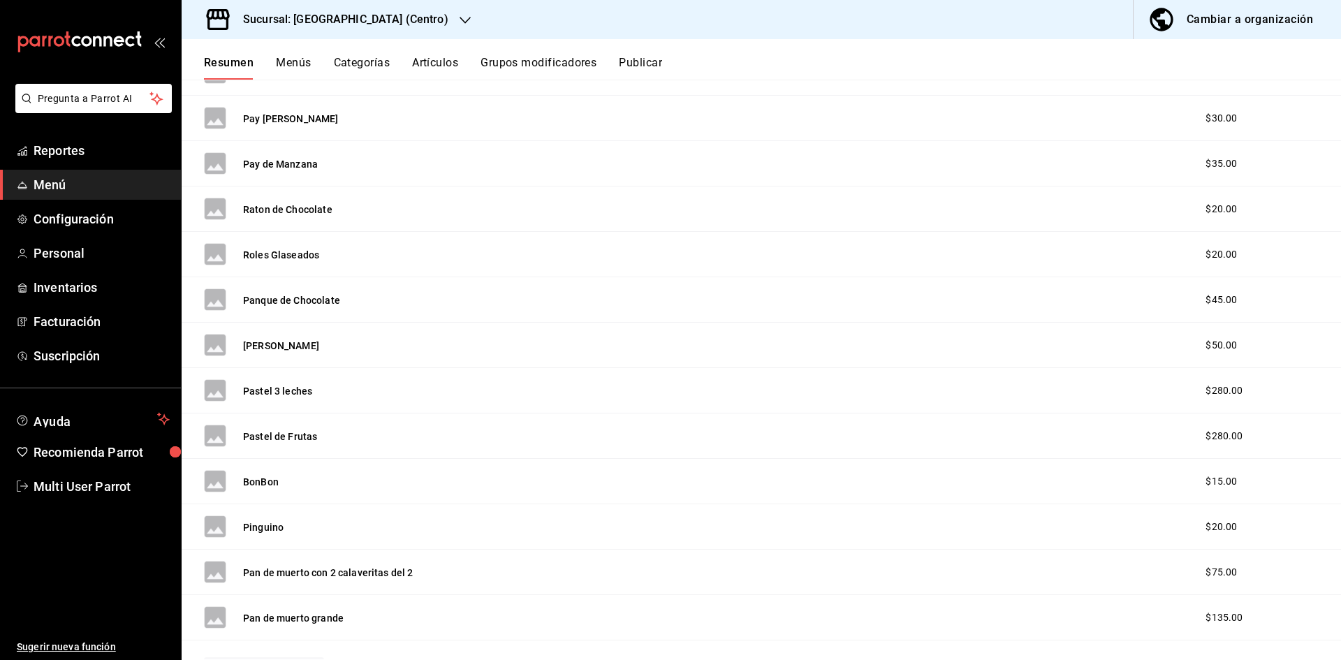
click at [658, 59] on button "Publicar" at bounding box center [640, 68] width 43 height 24
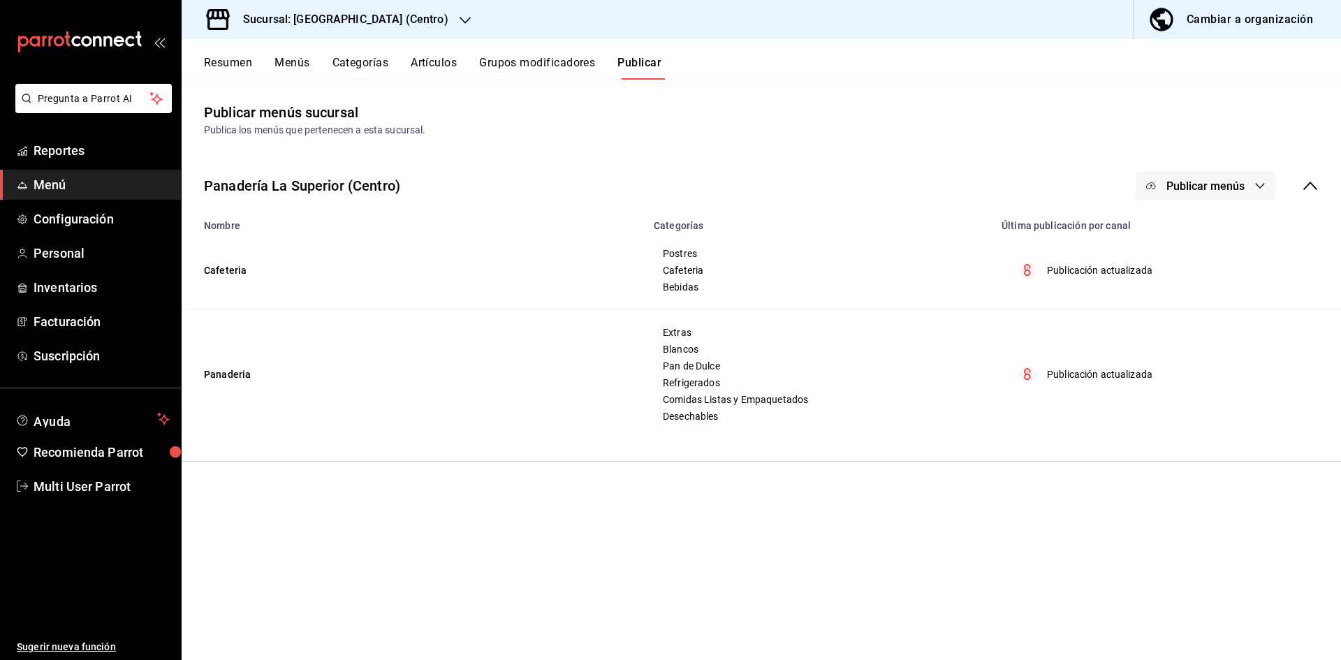
click at [1257, 193] on button "Publicar menús" at bounding box center [1205, 185] width 140 height 29
click at [1244, 231] on span "Punto de venta" at bounding box center [1225, 231] width 67 height 15
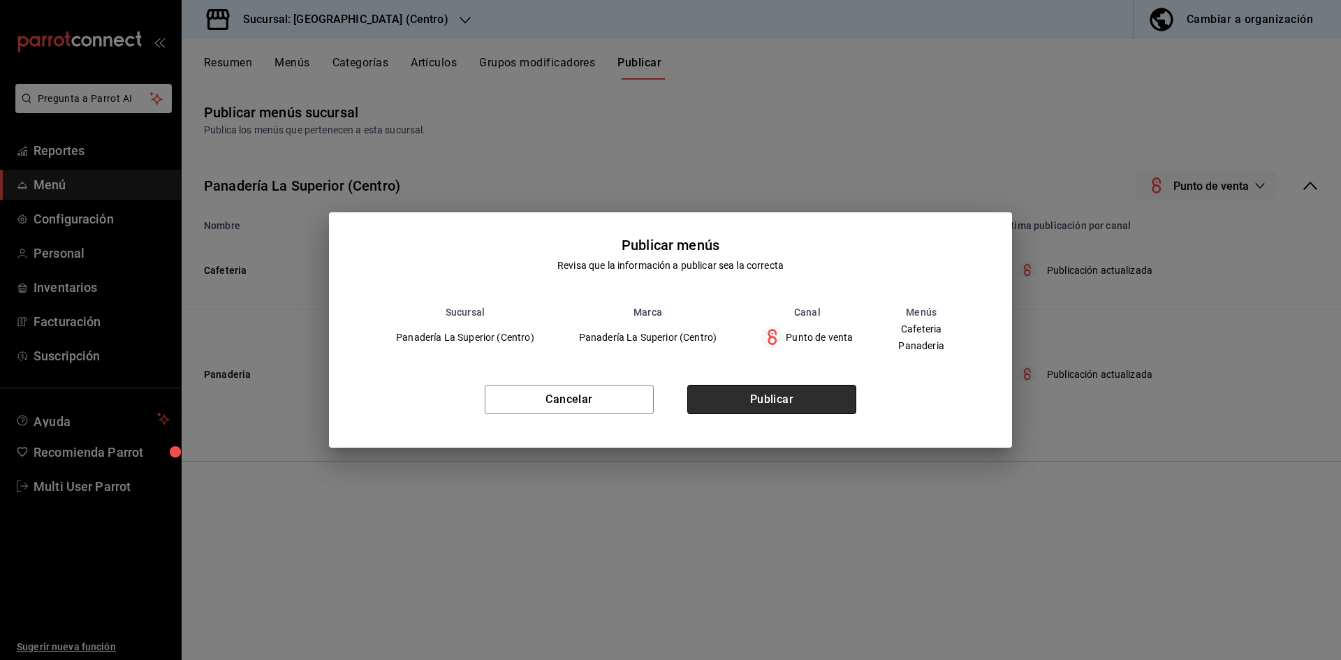
click at [818, 406] on button "Publicar" at bounding box center [771, 399] width 169 height 29
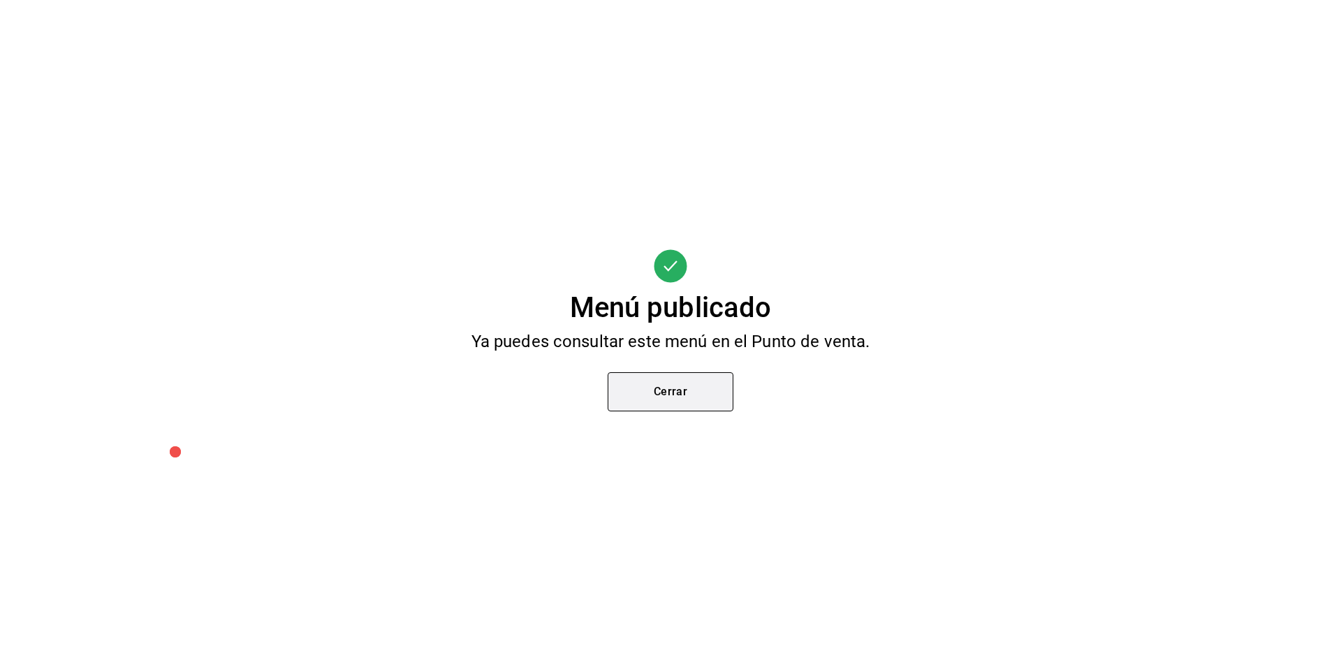
click at [711, 396] on button "Cerrar" at bounding box center [671, 391] width 126 height 39
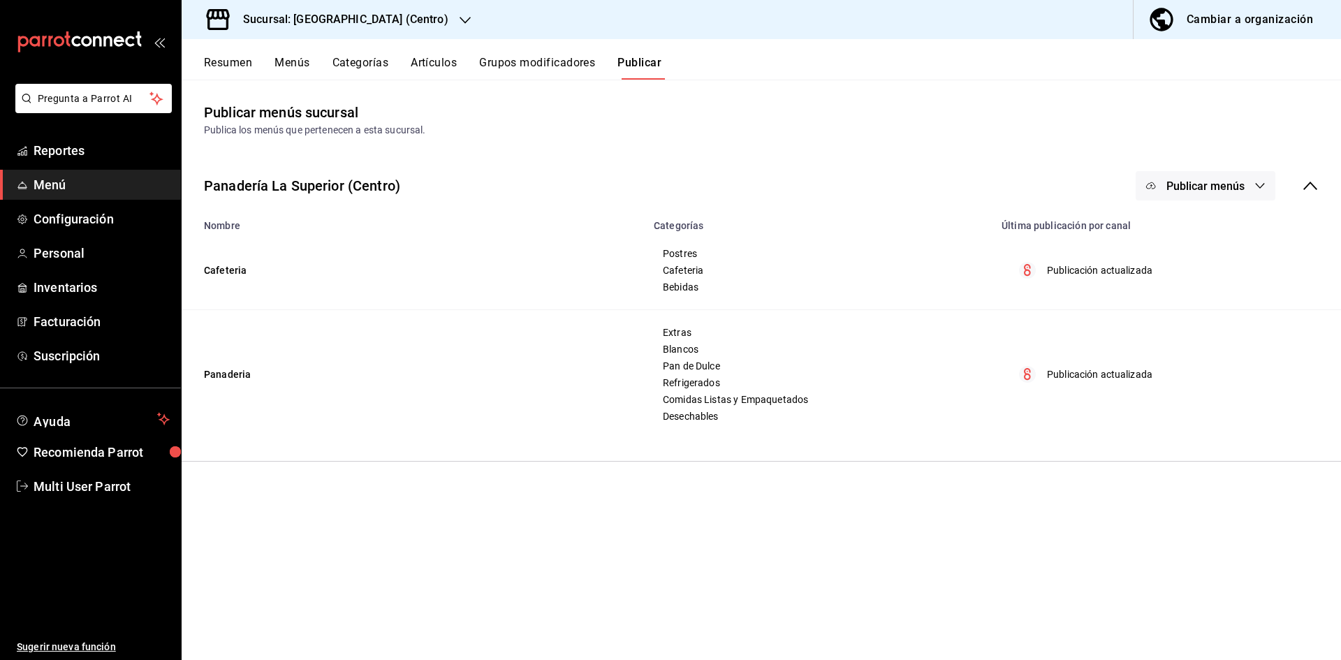
click at [224, 66] on button "Resumen" at bounding box center [228, 68] width 48 height 24
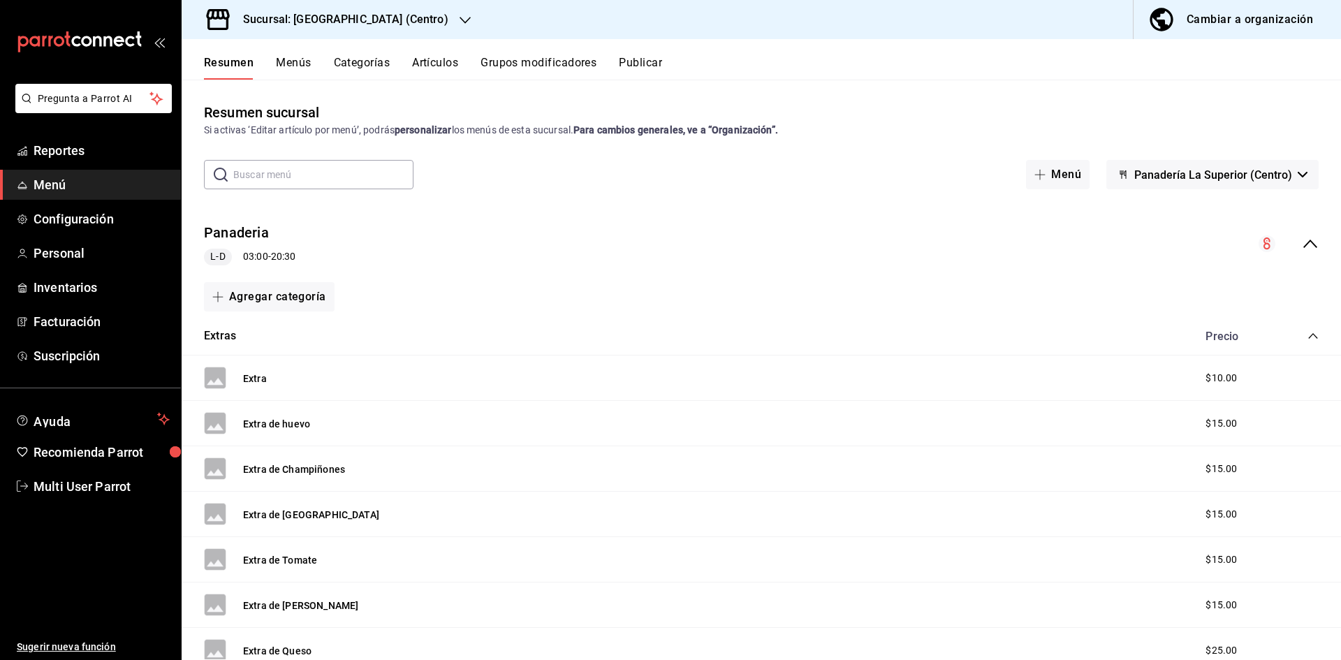
click at [1285, 240] on div "collapse-menu-row" at bounding box center [1288, 243] width 60 height 17
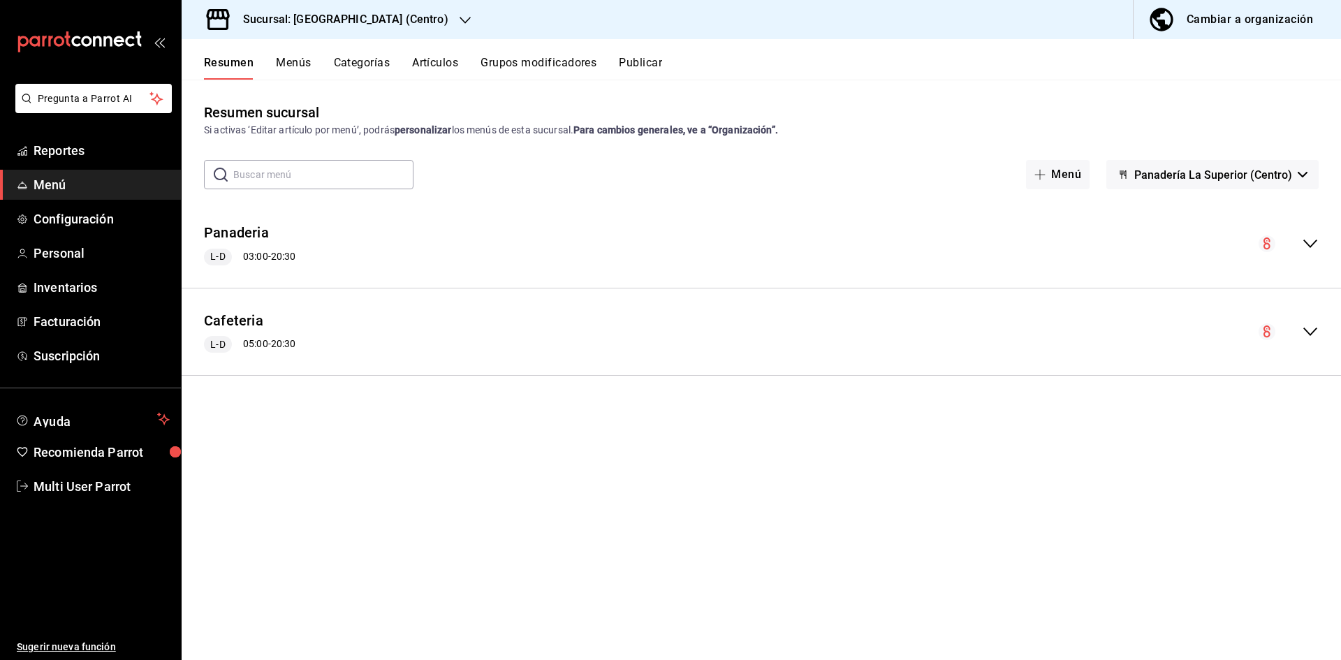
click at [1310, 251] on icon "collapse-menu-row" at bounding box center [1310, 243] width 17 height 17
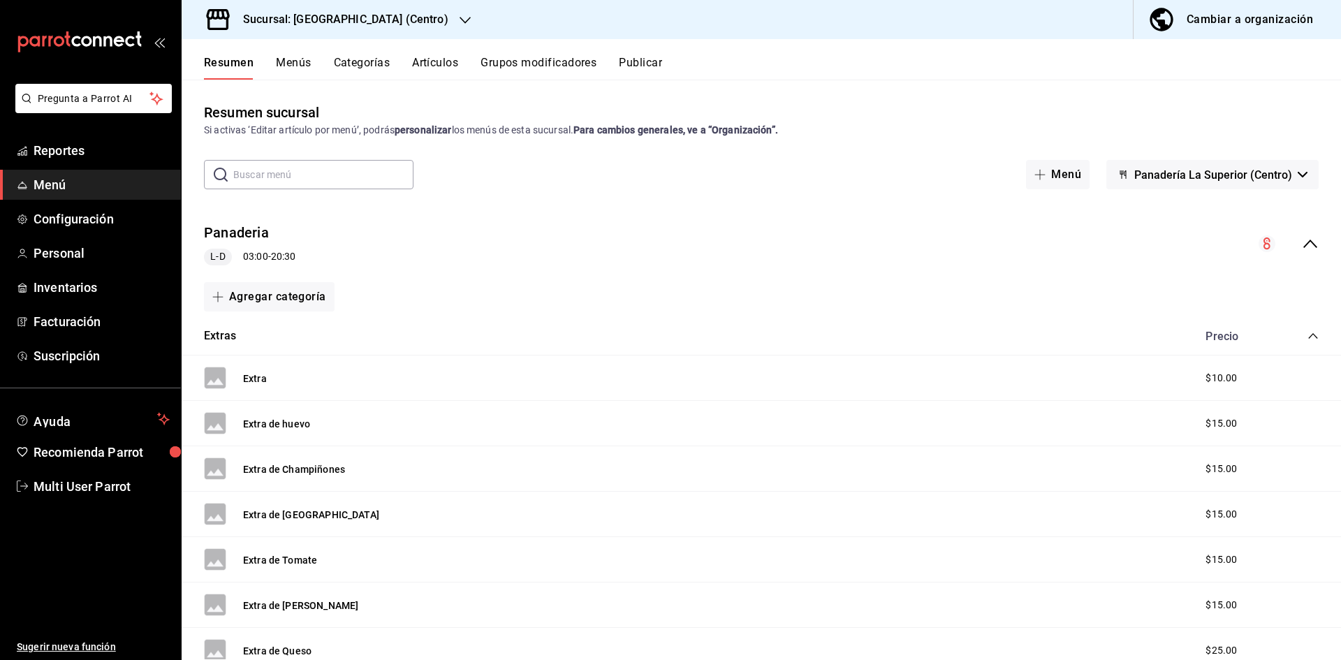
click at [1307, 330] on icon "collapse-category-row" at bounding box center [1312, 335] width 11 height 11
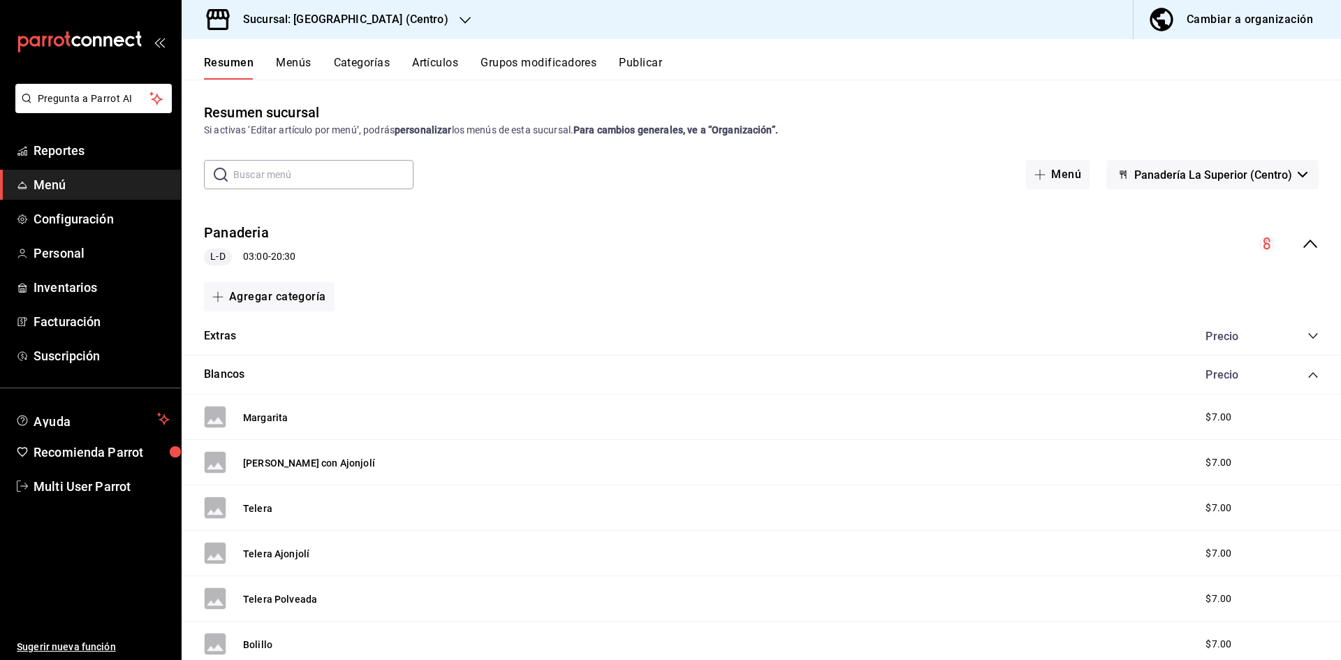
click at [1307, 373] on icon "collapse-category-row" at bounding box center [1312, 374] width 11 height 11
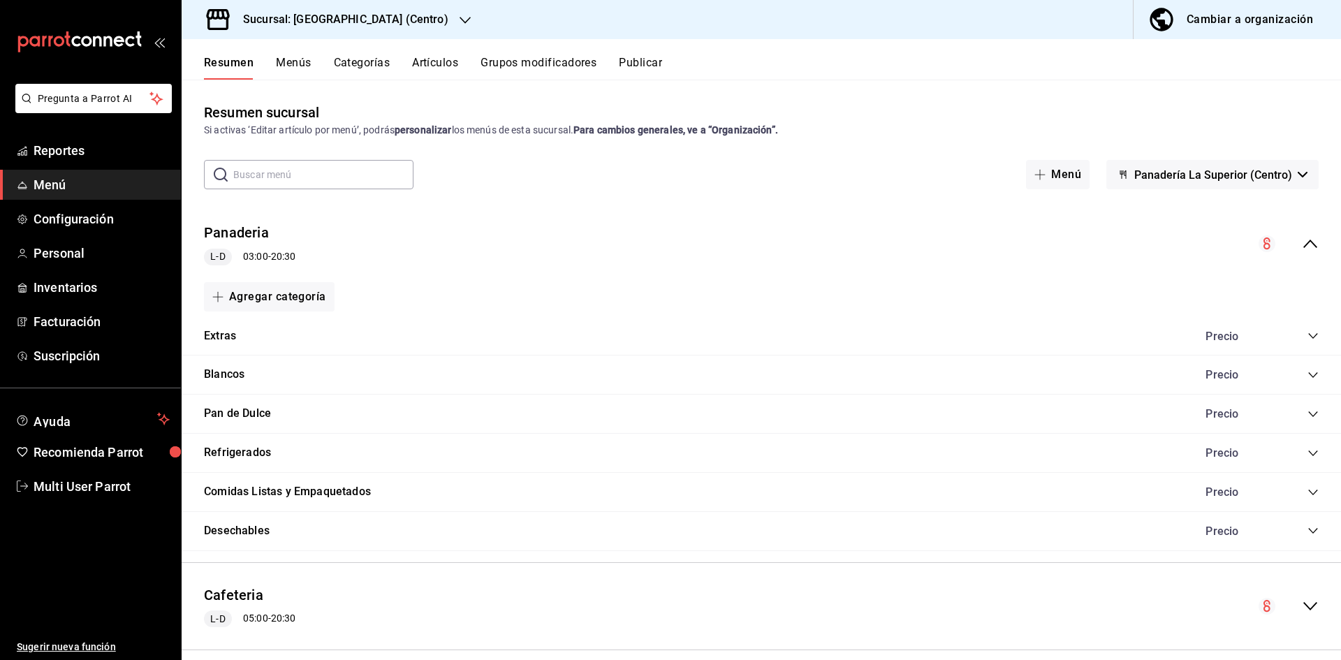
click at [1307, 411] on icon "collapse-category-row" at bounding box center [1312, 413] width 11 height 11
